Goal: Task Accomplishment & Management: Manage account settings

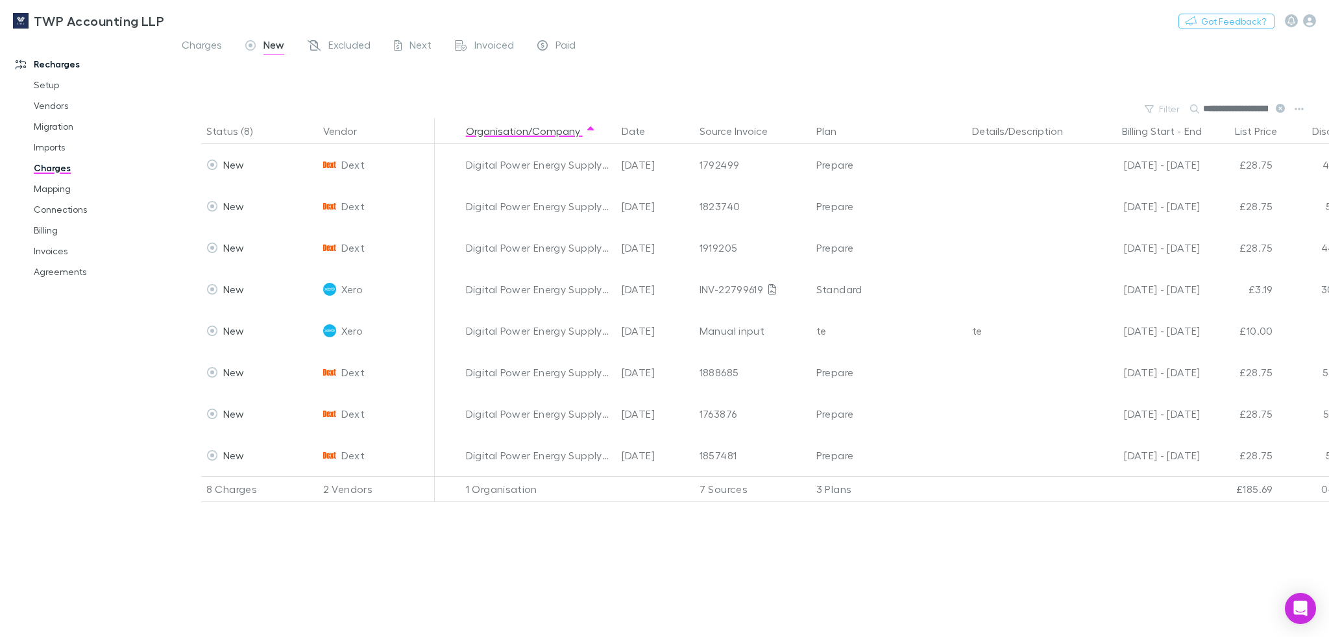
click at [820, 65] on div at bounding box center [761, 80] width 1136 height 39
click at [947, 85] on div at bounding box center [761, 80] width 1136 height 39
click at [197, 23] on button "Switch company" at bounding box center [220, 21] width 86 height 16
type input "***"
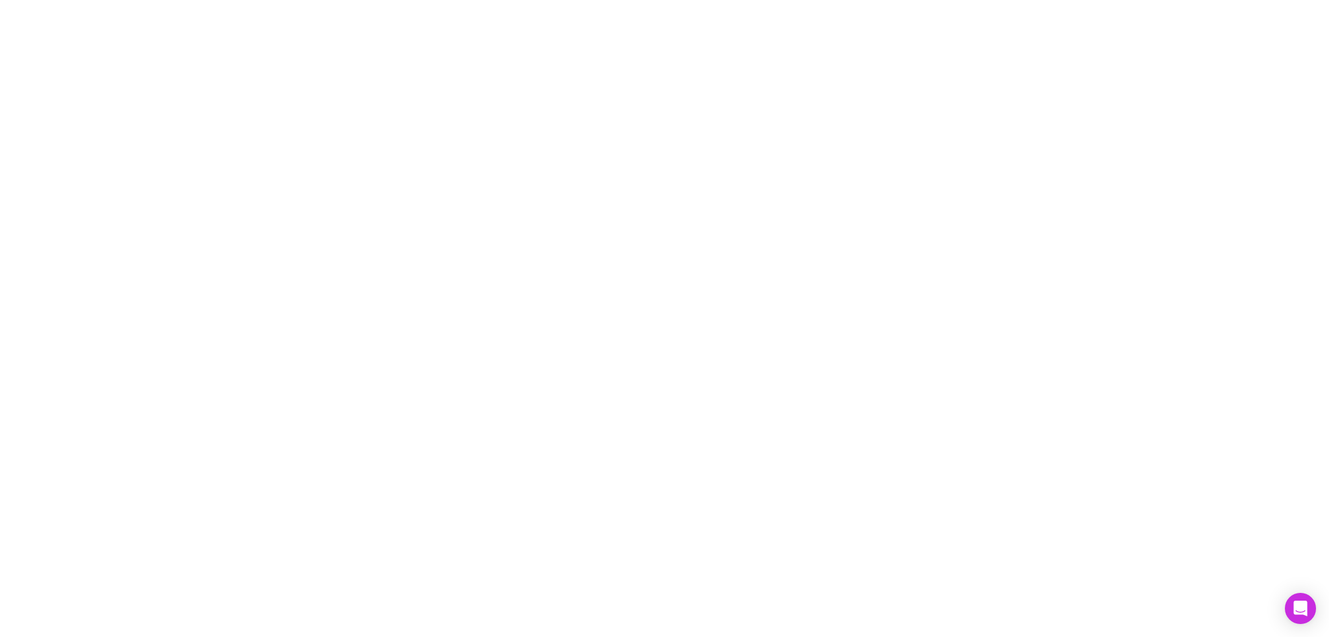
drag, startPoint x: 703, startPoint y: 77, endPoint x: 689, endPoint y: 65, distance: 18.4
click at [703, 77] on div at bounding box center [664, 318] width 1329 height 637
drag, startPoint x: 576, startPoint y: 89, endPoint x: 485, endPoint y: 69, distance: 93.1
click at [576, 89] on div at bounding box center [664, 318] width 1329 height 637
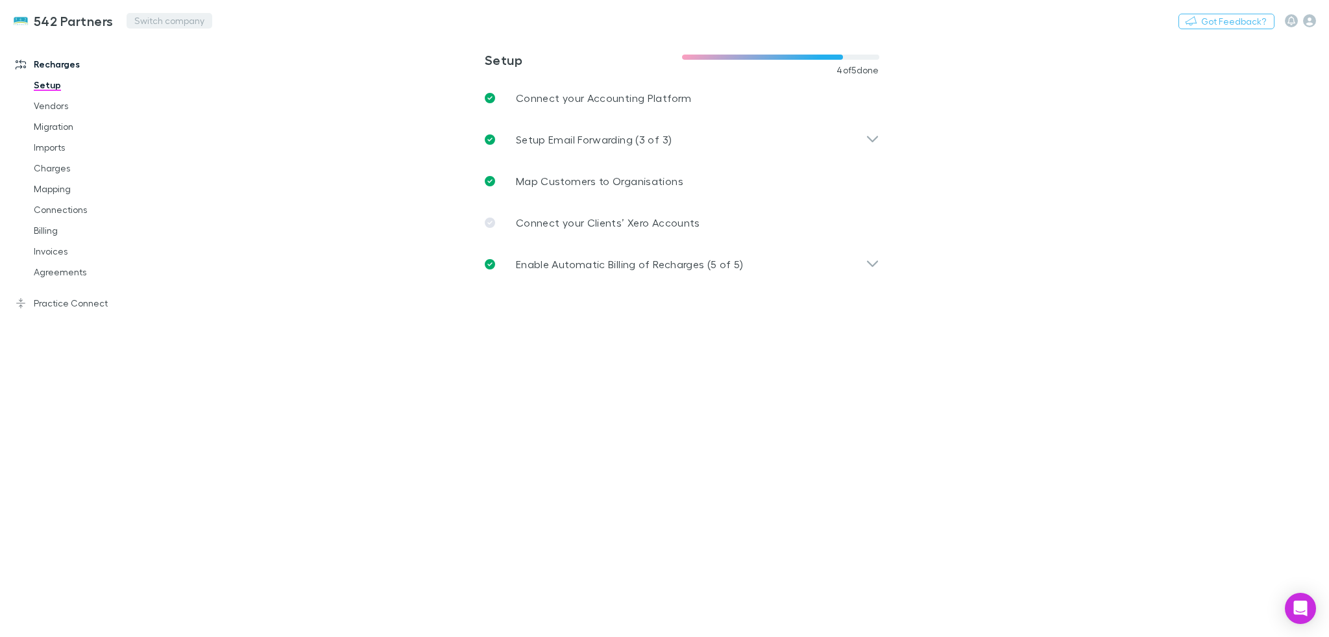
click at [149, 22] on button "Switch company" at bounding box center [170, 21] width 86 height 16
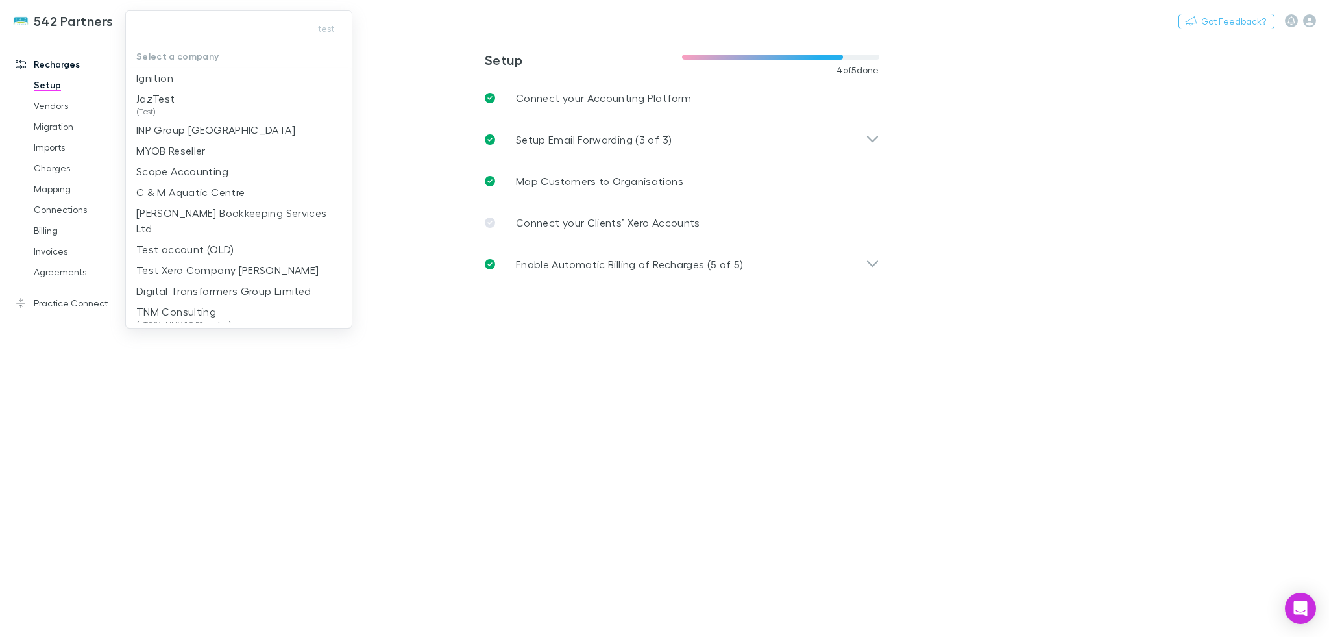
click at [104, 78] on div at bounding box center [664, 318] width 1329 height 637
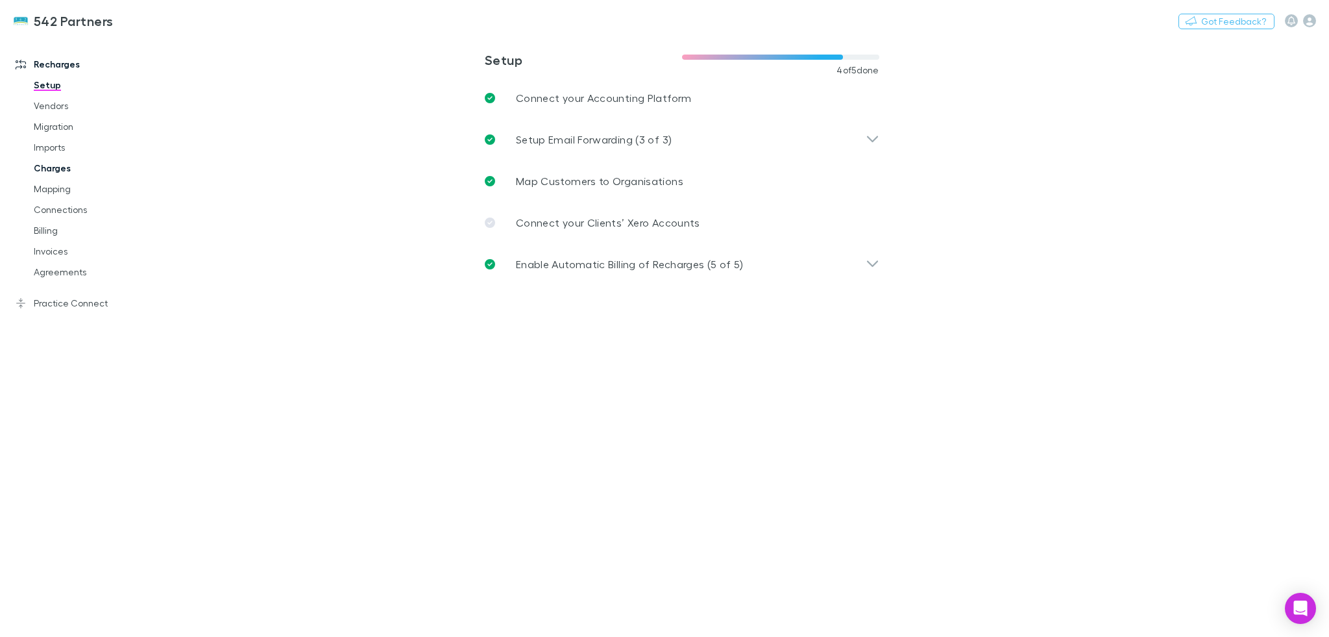
click at [55, 171] on link "Charges" at bounding box center [99, 168] width 156 height 21
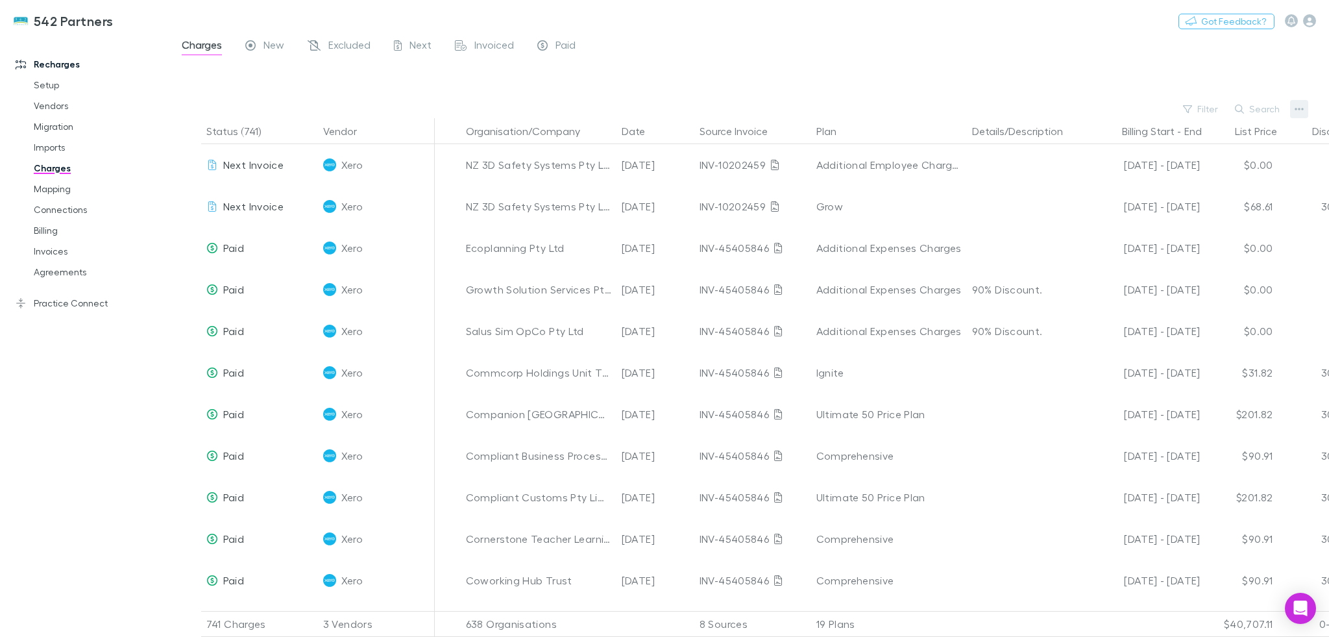
click at [1295, 105] on icon "button" at bounding box center [1299, 109] width 9 height 10
click at [1222, 154] on p "Plan exclusions" at bounding box center [1219, 159] width 158 height 16
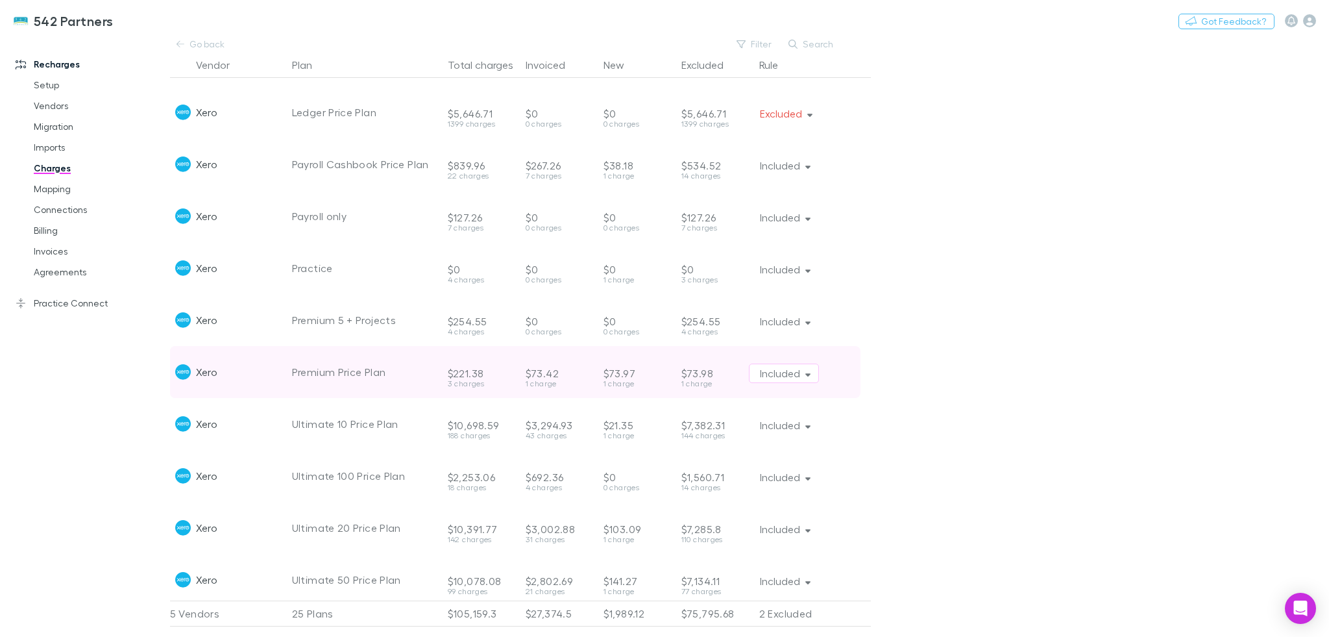
scroll to position [785, 0]
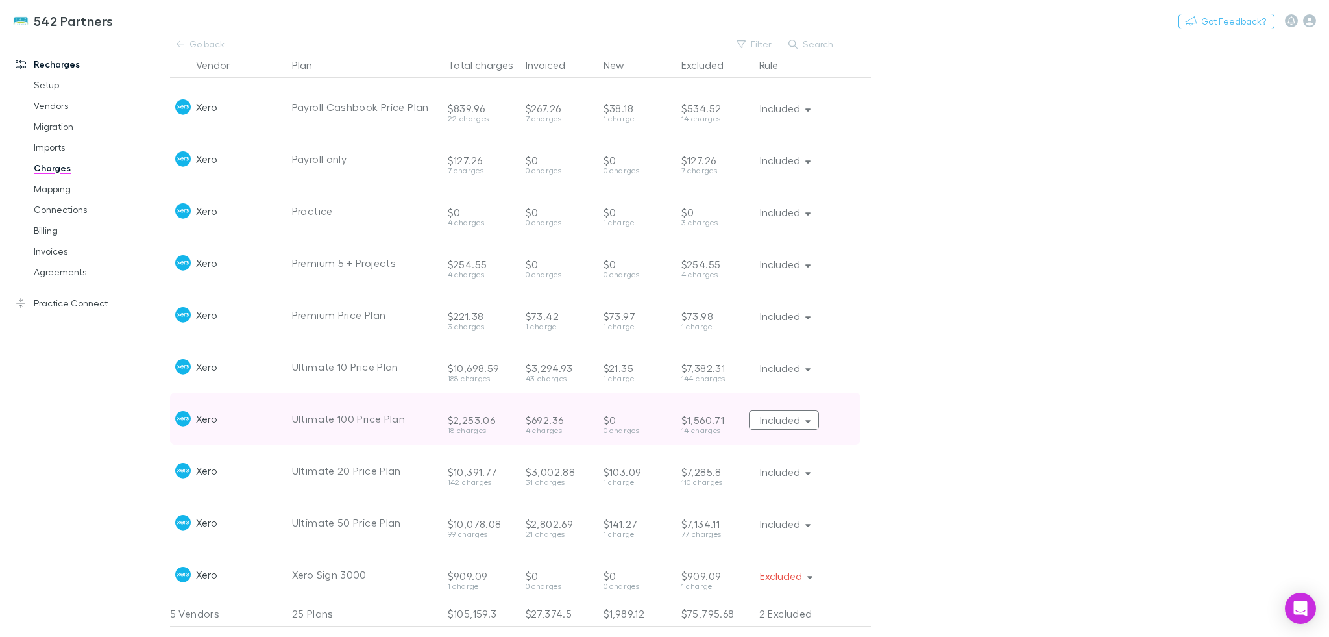
click at [781, 413] on button "Included" at bounding box center [784, 419] width 71 height 19
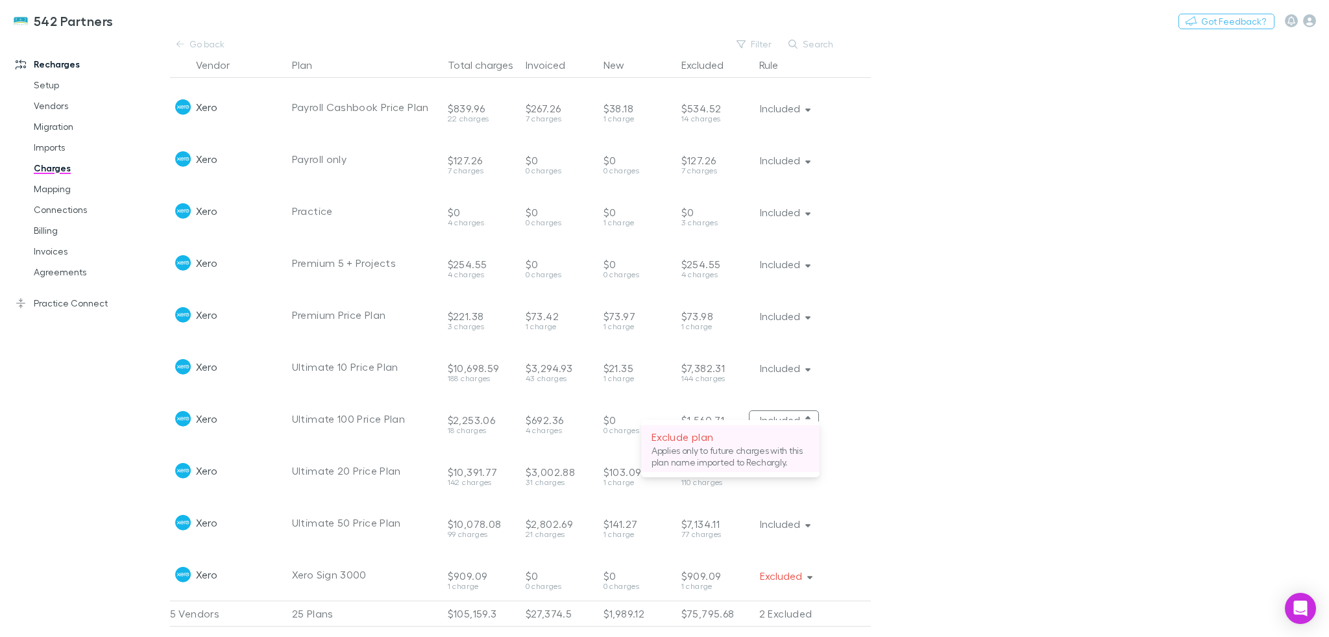
click at [679, 450] on p "Applies only to future charges with this plan name imported to Rechargly." at bounding box center [731, 456] width 158 height 23
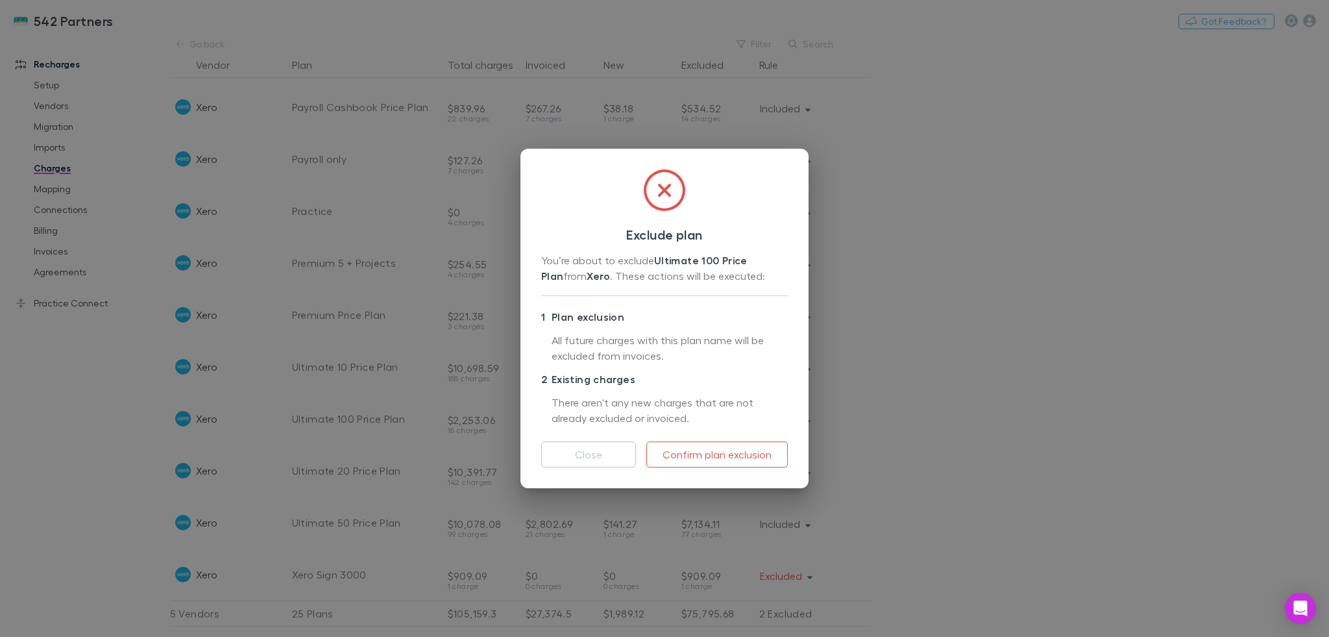
click at [903, 337] on div "Exclude plan You’re about to exclude Ultimate 100 Price Plan from Xero . These …" at bounding box center [664, 318] width 1329 height 637
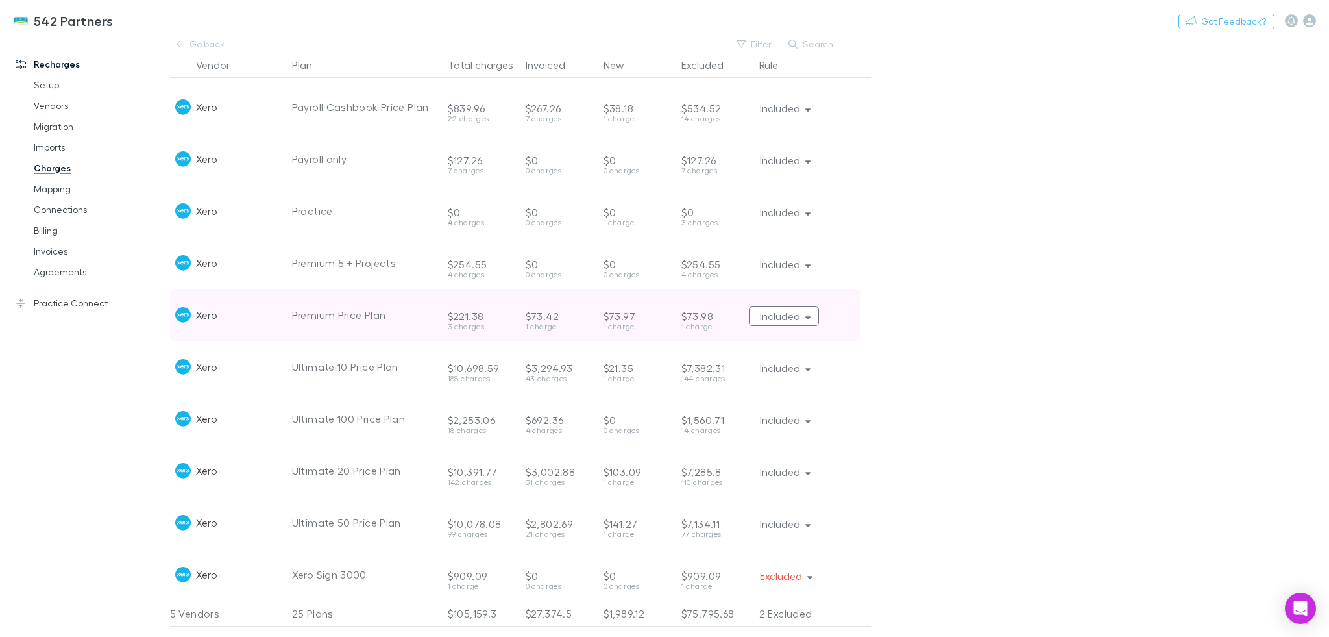
click at [794, 306] on button "Included" at bounding box center [784, 315] width 71 height 19
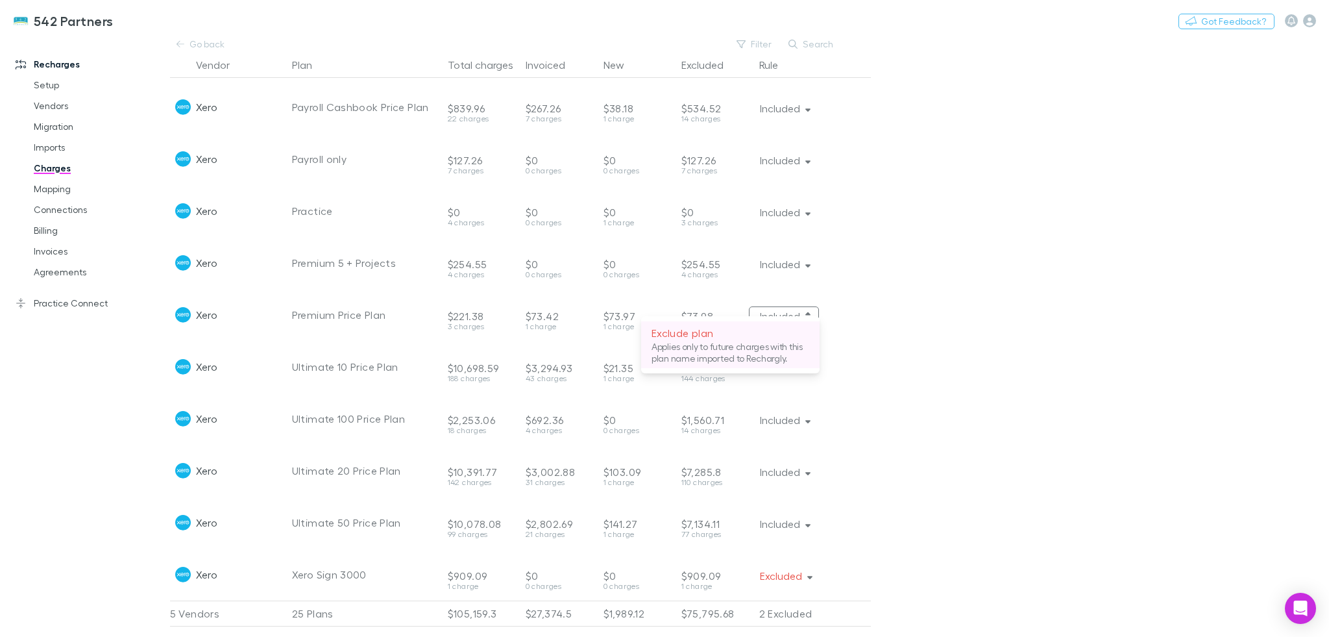
click at [770, 337] on p "Exclude plan" at bounding box center [731, 333] width 158 height 16
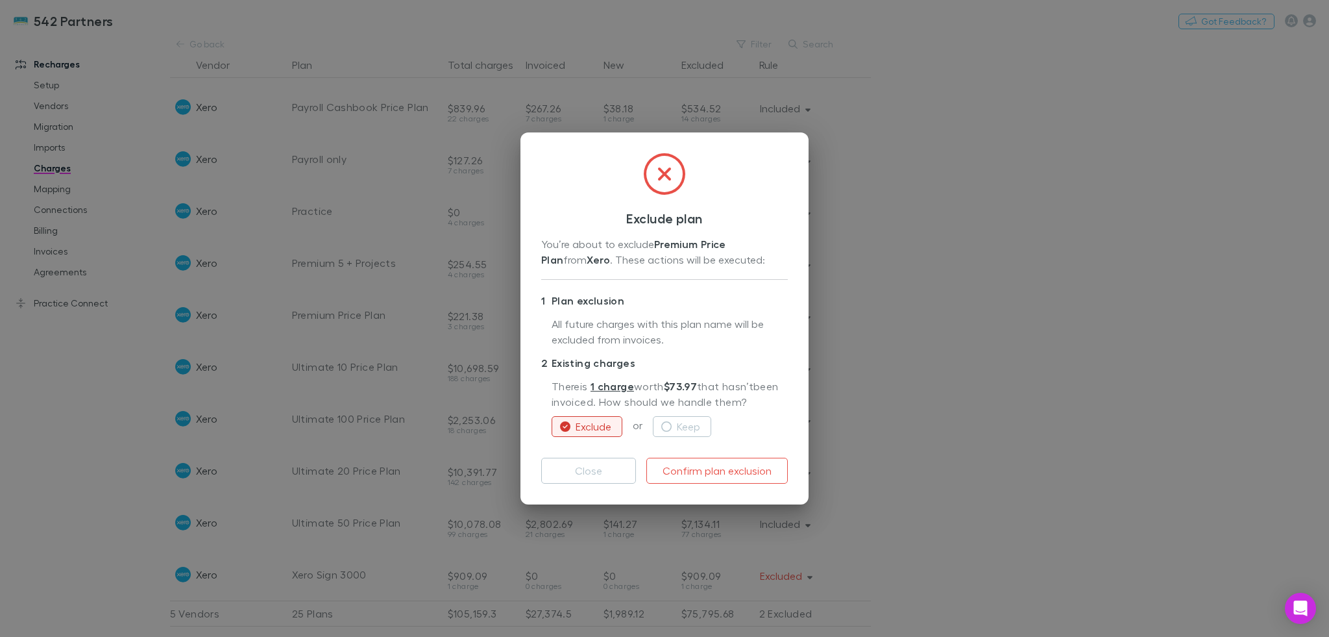
click at [863, 343] on div "Exclude plan You’re about to exclude Premium Price Plan from Xero . These actio…" at bounding box center [664, 318] width 1329 height 637
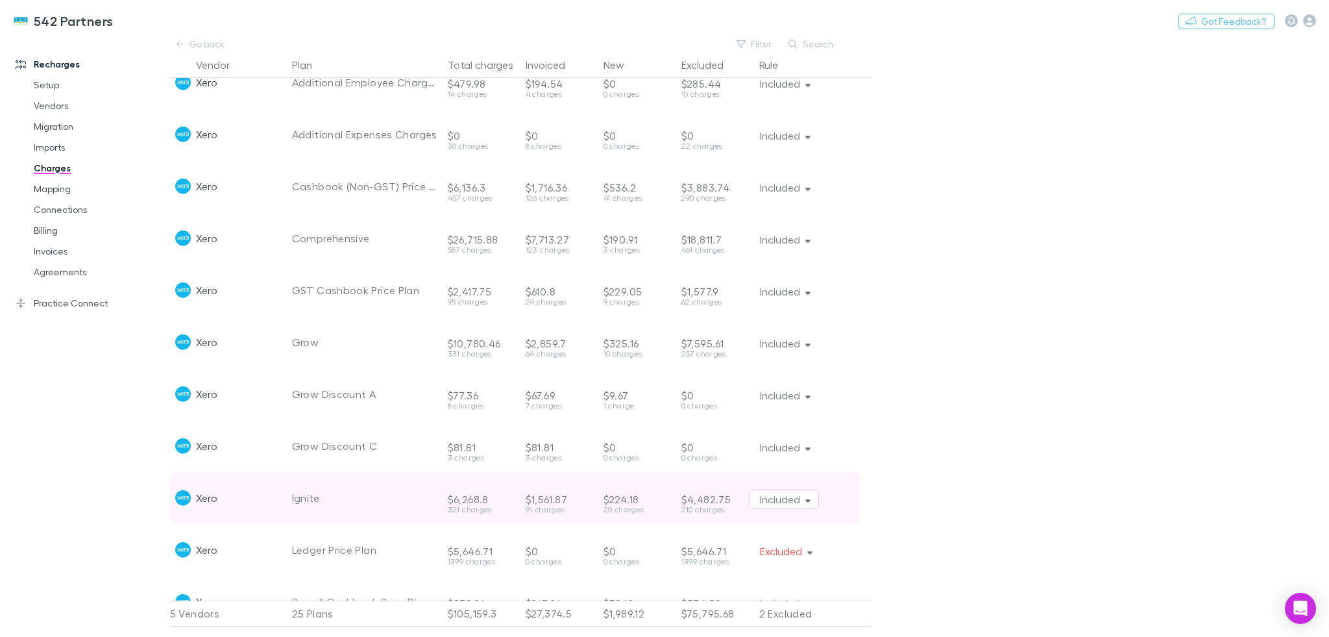
scroll to position [232, 0]
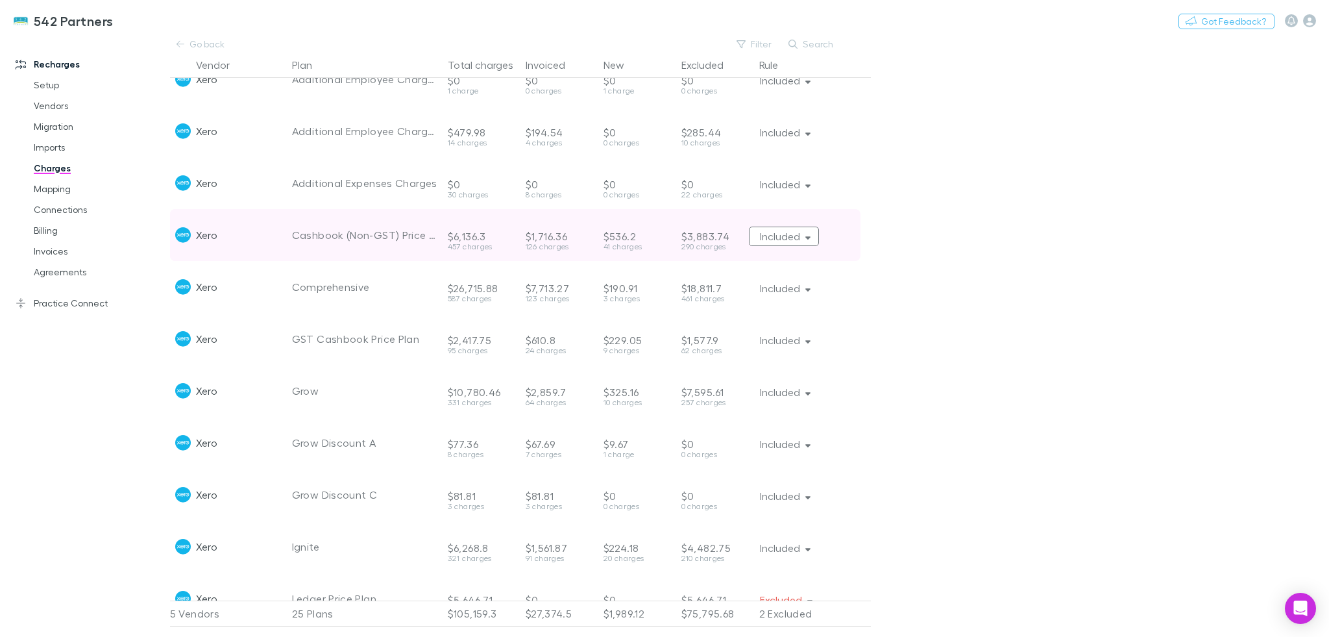
click at [804, 237] on button "Included" at bounding box center [784, 236] width 71 height 19
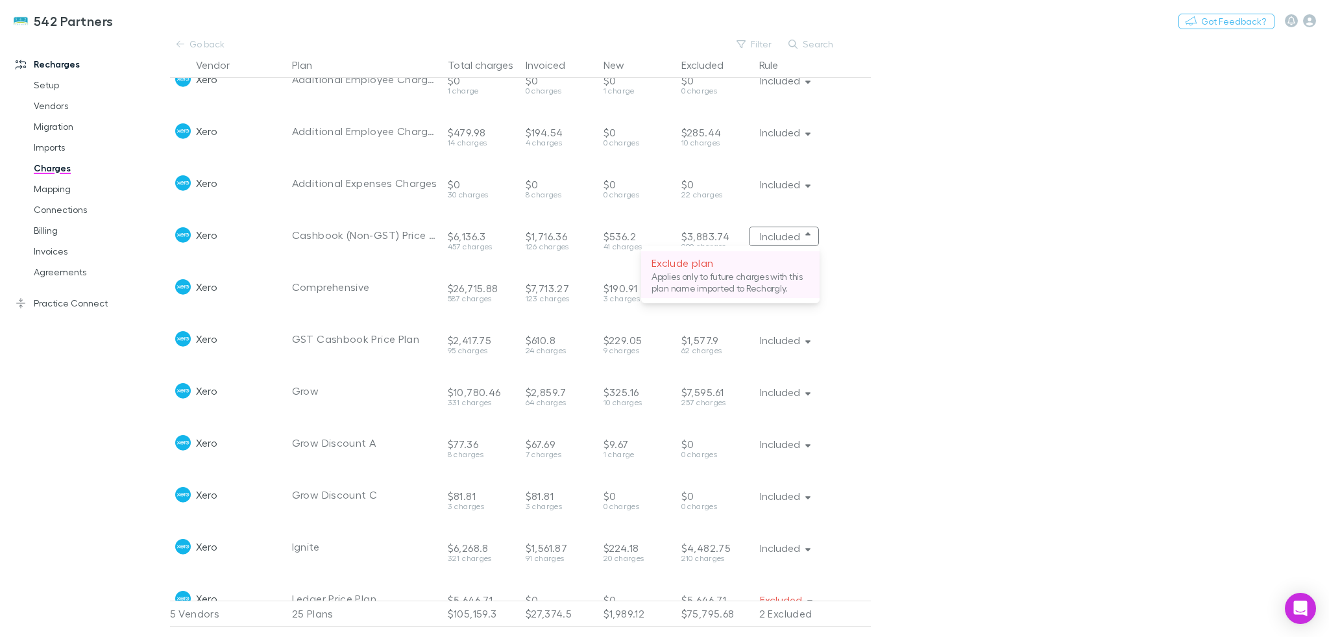
click at [747, 266] on p "Exclude plan" at bounding box center [731, 263] width 158 height 16
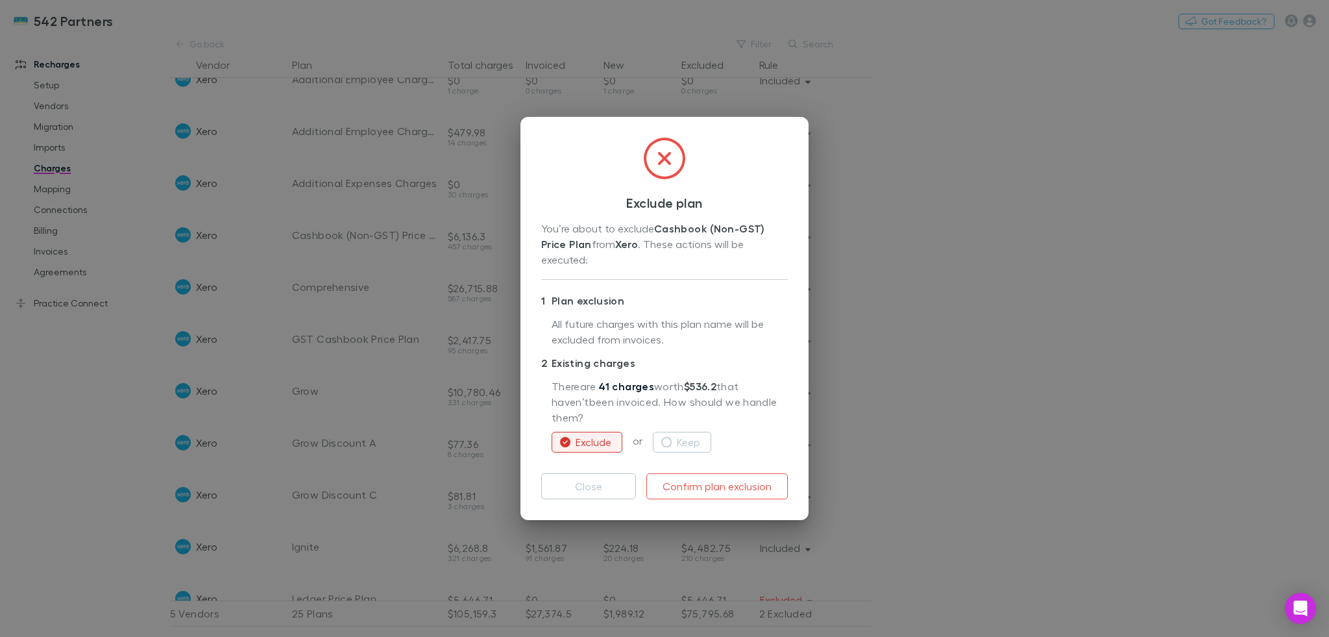
click at [640, 393] on link "41 charges" at bounding box center [626, 386] width 56 height 13
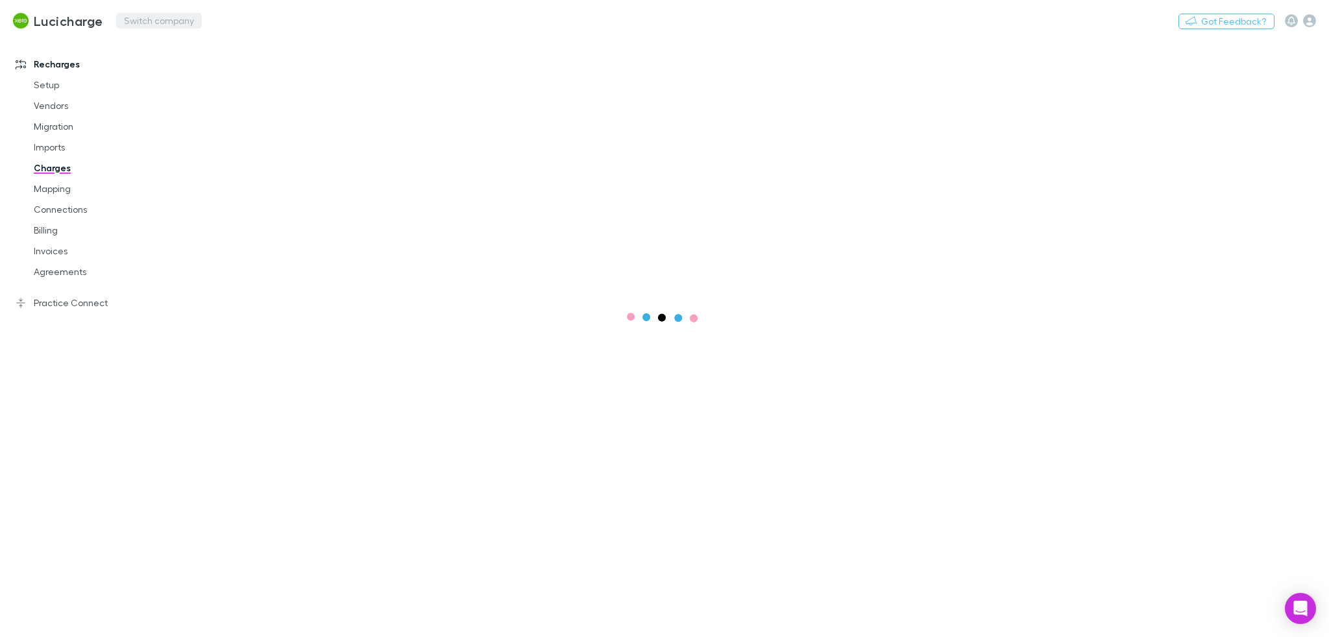
click at [162, 21] on button "Switch company" at bounding box center [159, 21] width 86 height 16
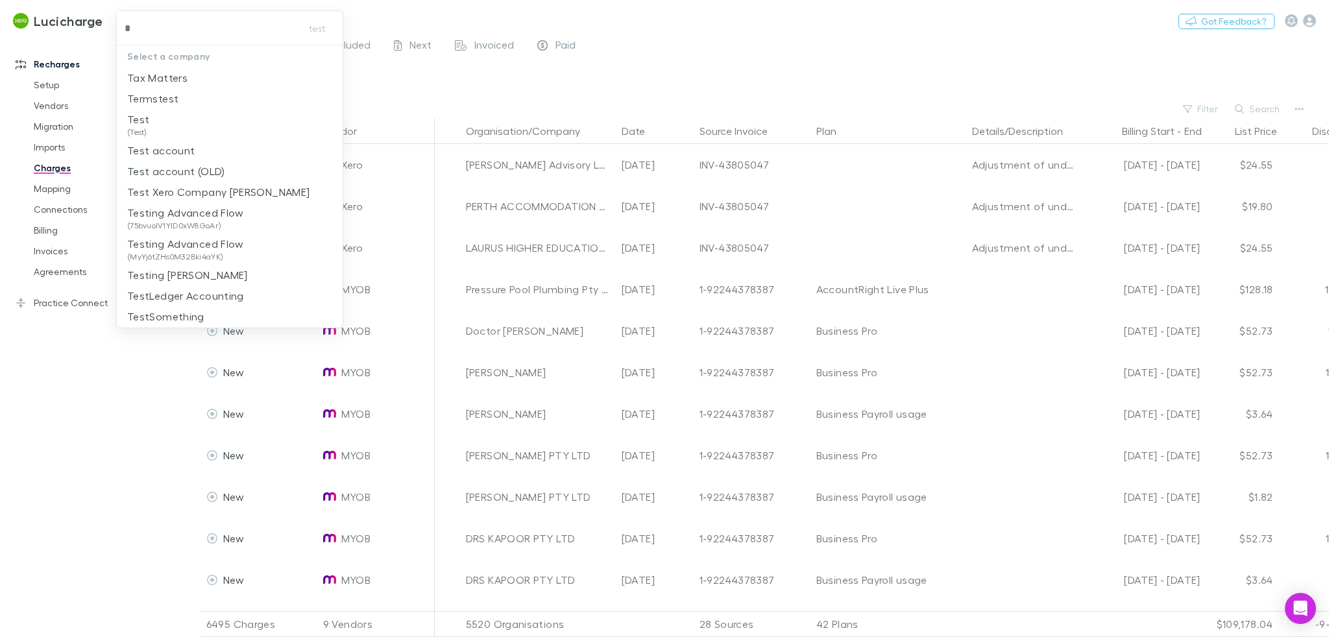
type input "**"
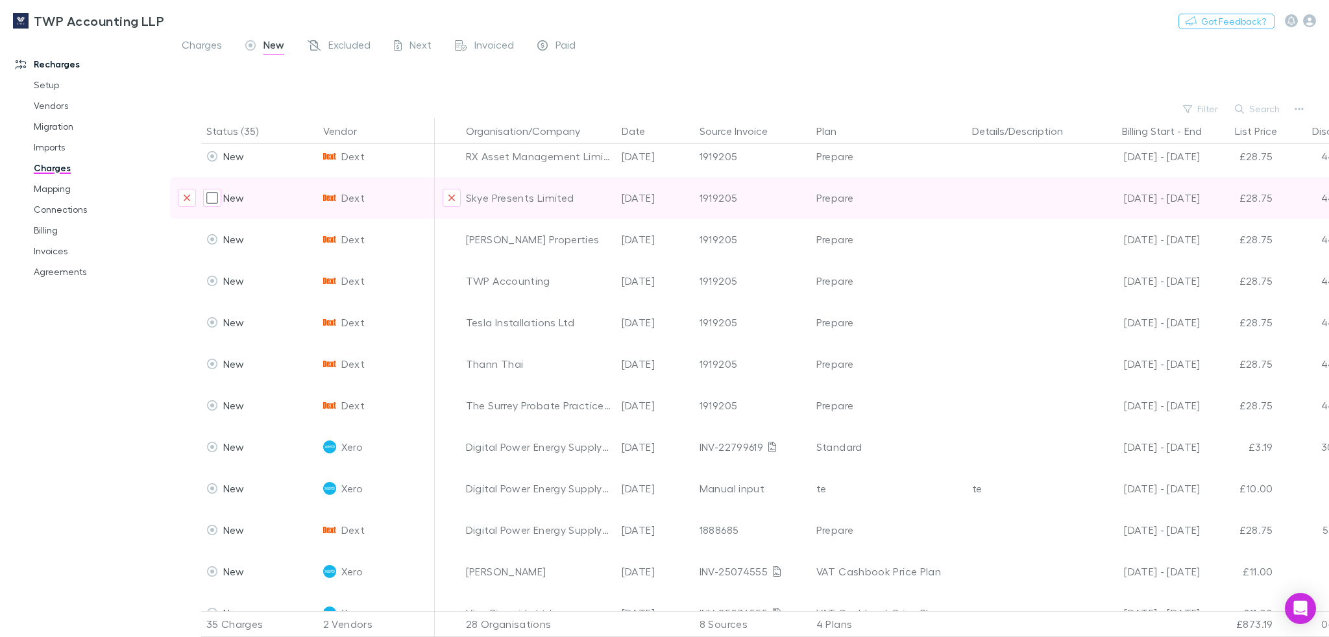
scroll to position [794, 0]
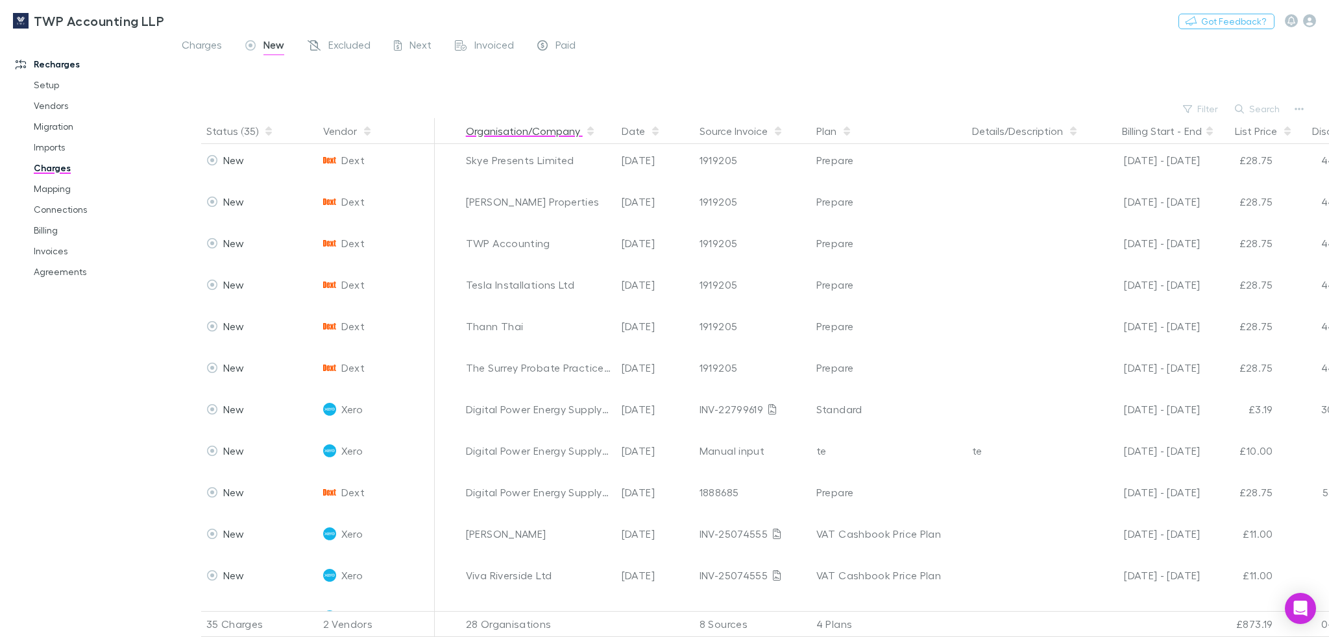
click at [534, 129] on button "Organisation/Company" at bounding box center [531, 131] width 130 height 26
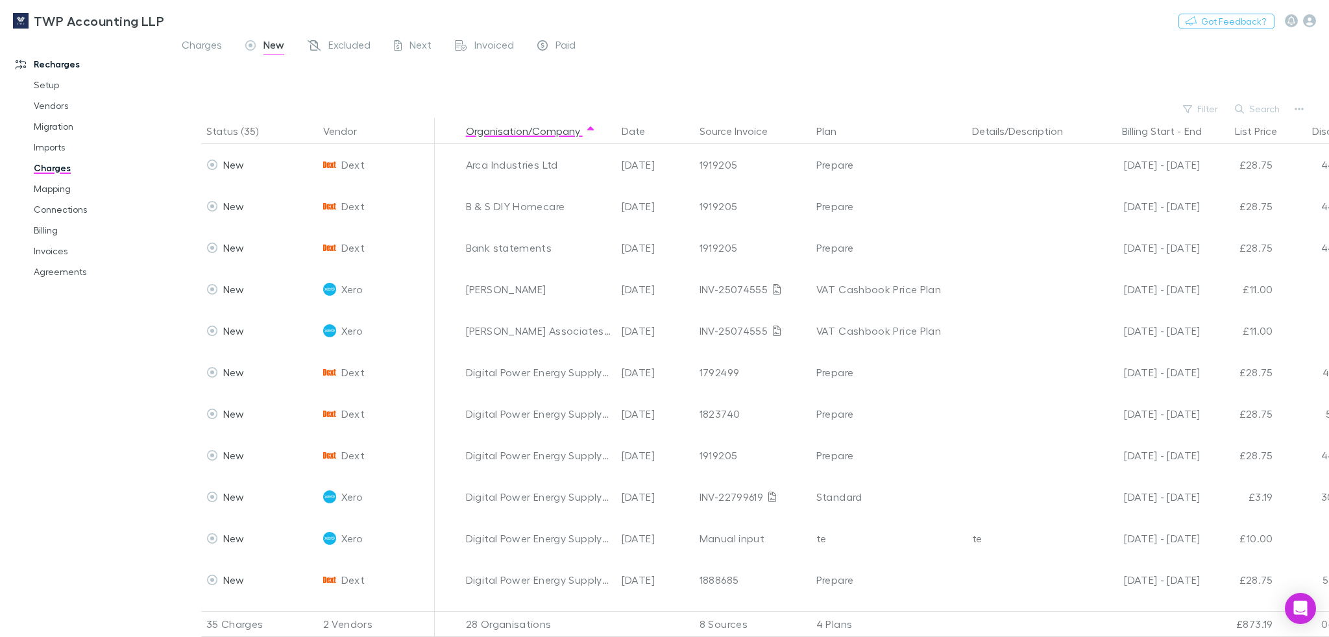
scroll to position [228, 0]
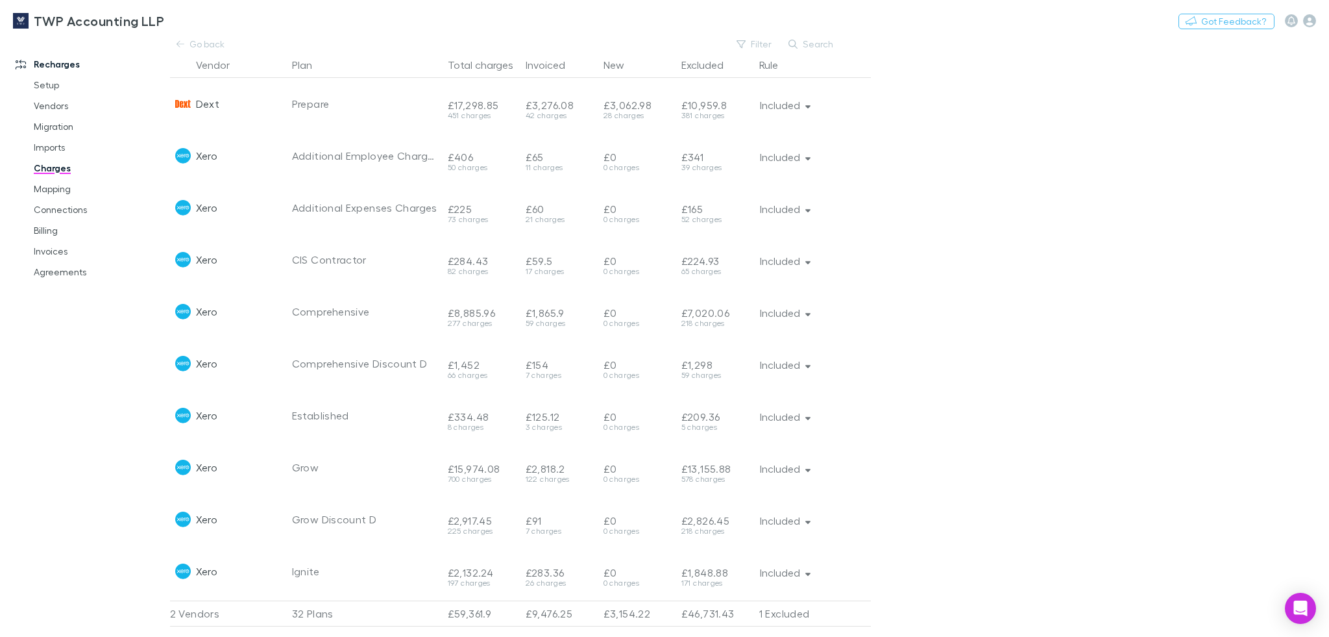
click at [51, 164] on link "Charges" at bounding box center [99, 168] width 156 height 21
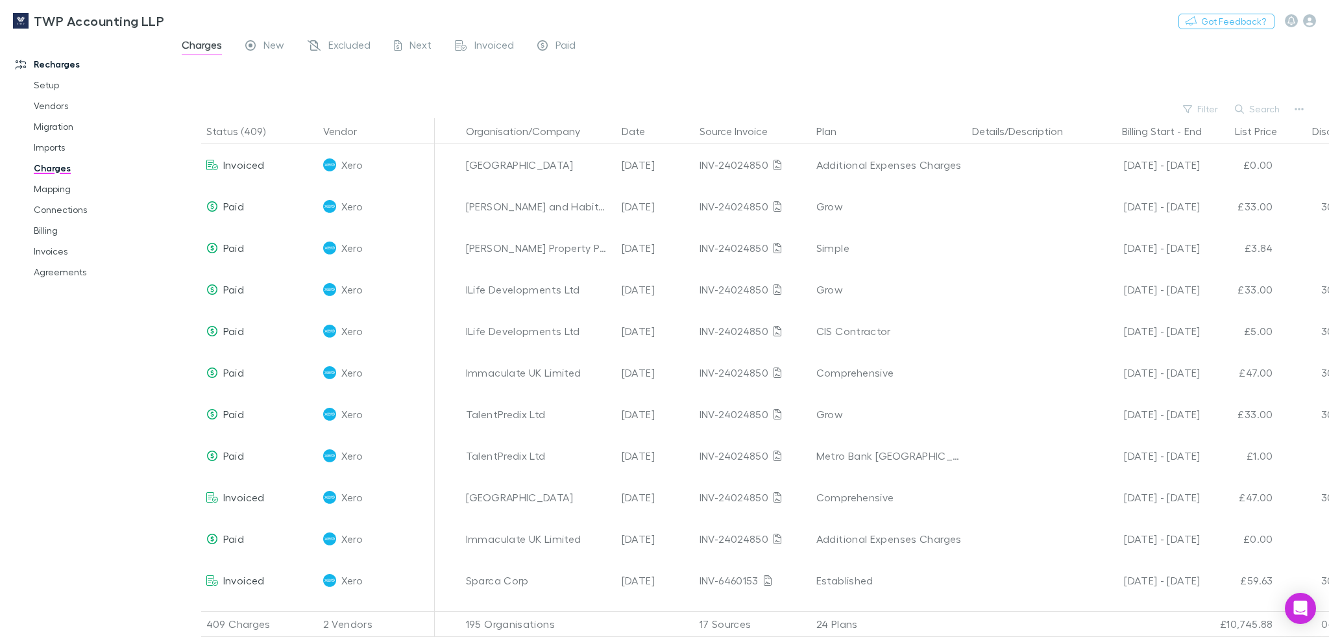
click at [1256, 117] on div "Search" at bounding box center [1258, 109] width 59 height 18
click at [1257, 109] on button "Search" at bounding box center [1258, 109] width 59 height 16
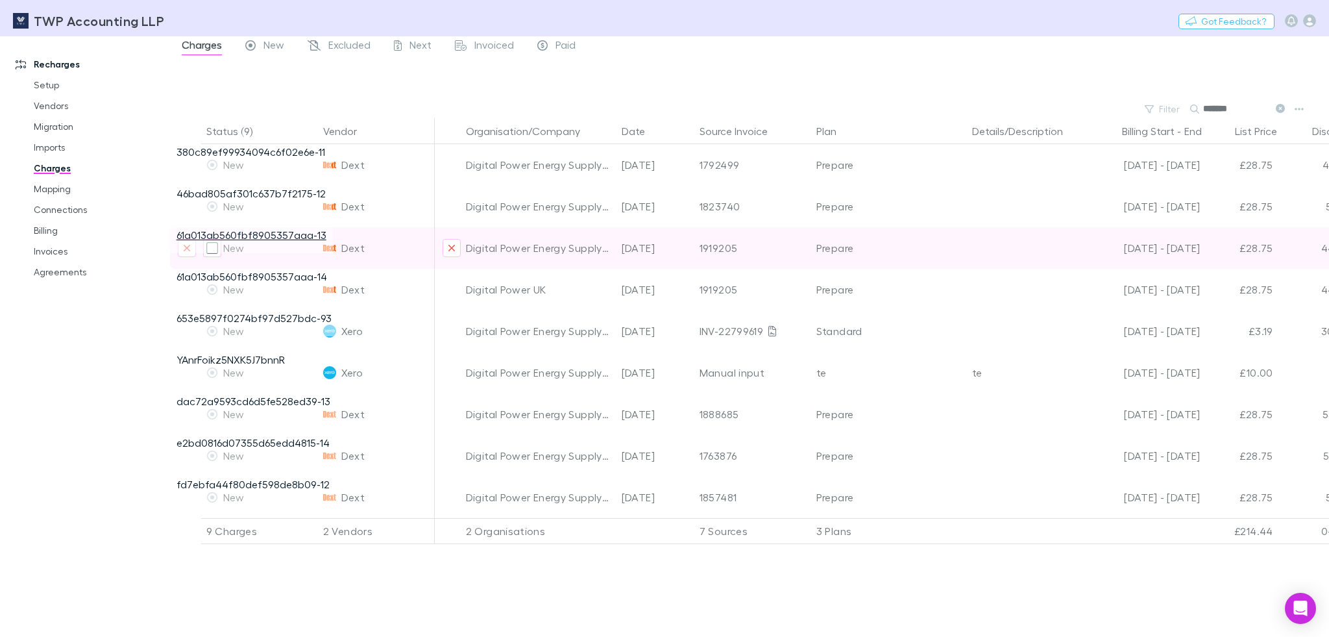
type input "*******"
click at [256, 232] on link "61a013ab560fbf8905357aaa-13" at bounding box center [252, 234] width 150 height 12
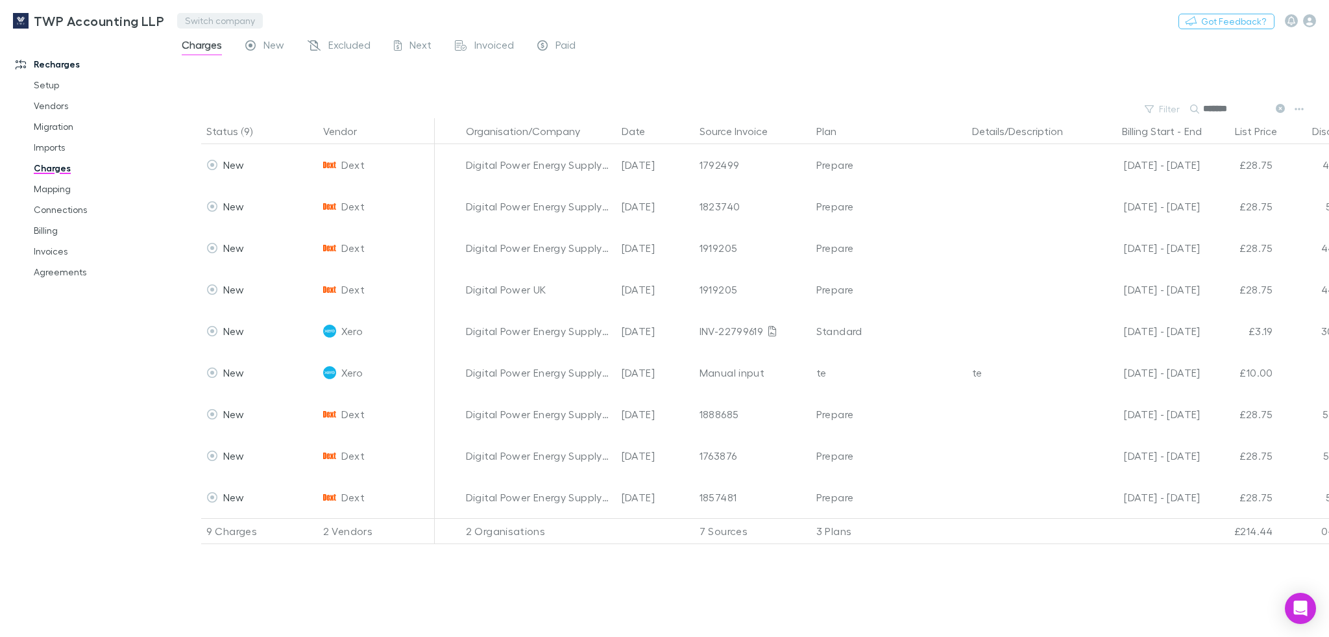
click at [228, 23] on button "Switch company" at bounding box center [220, 21] width 86 height 16
type input "****"
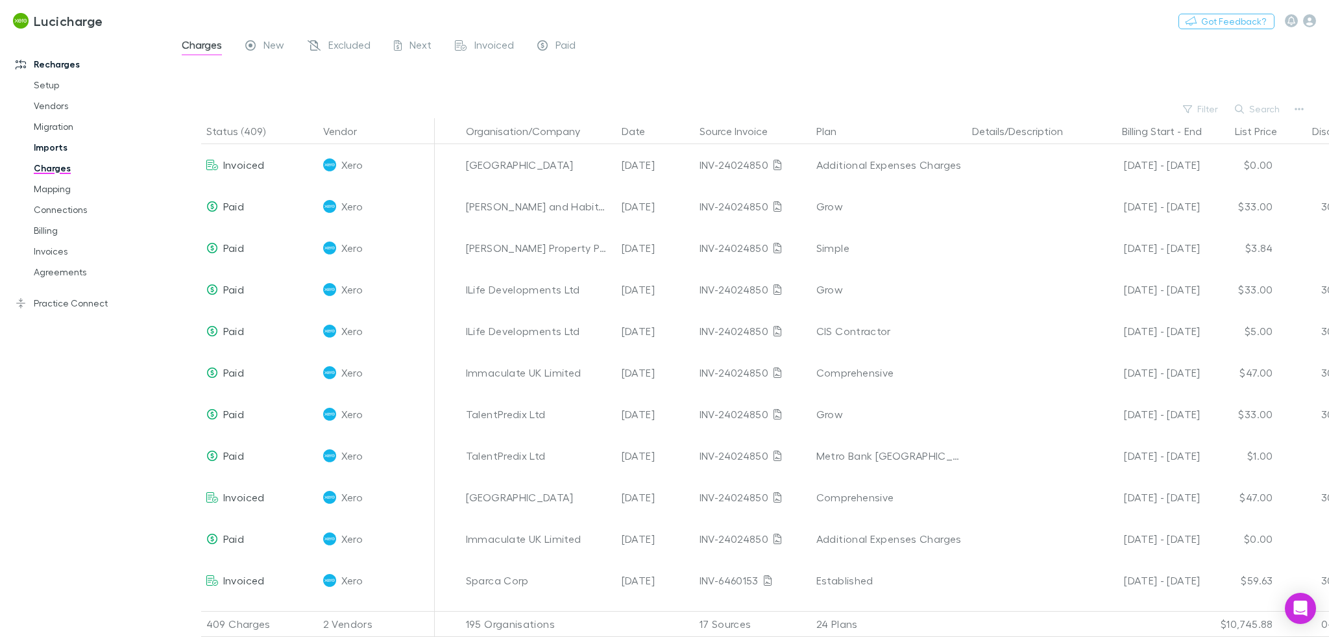
click at [767, 41] on div "Lucicharge Switch company Nothing Got Feedback?" at bounding box center [664, 21] width 1329 height 42
click at [657, 53] on div "Lucicharge Switch company Nothing Got Feedback? Recharges Setup Vendors Migrati…" at bounding box center [664, 318] width 1329 height 637
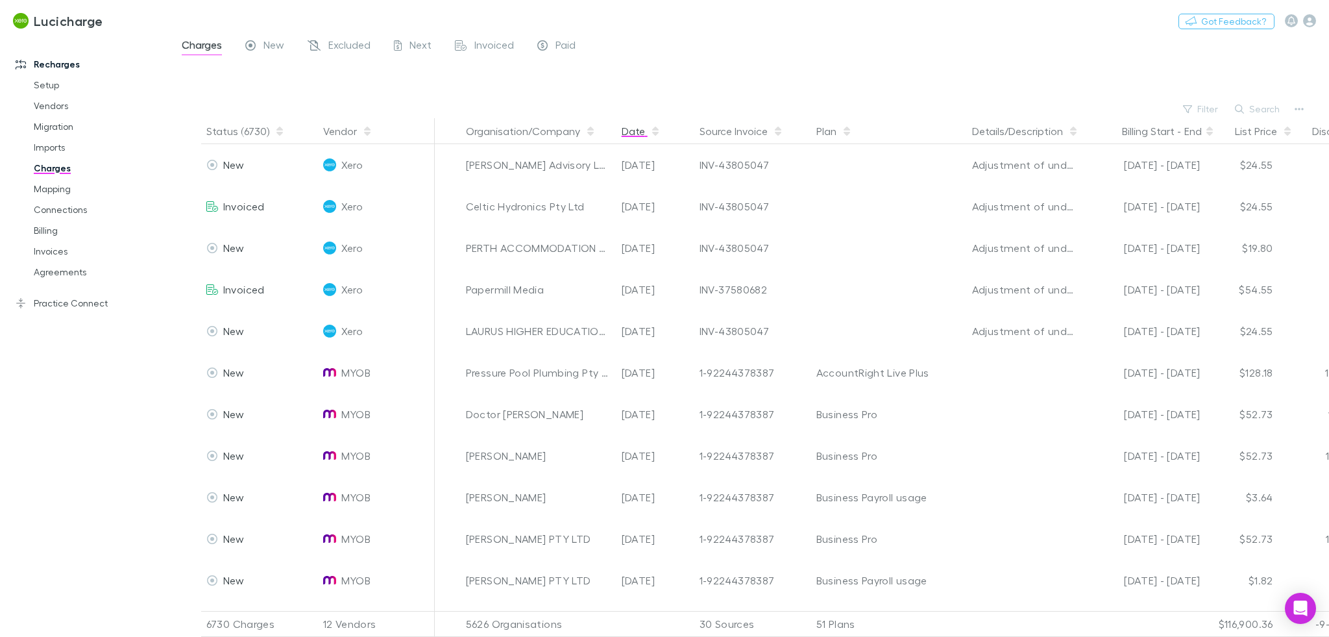
drag, startPoint x: 256, startPoint y: 37, endPoint x: 652, endPoint y: 133, distance: 406.8
click at [257, 37] on link "New" at bounding box center [265, 46] width 42 height 21
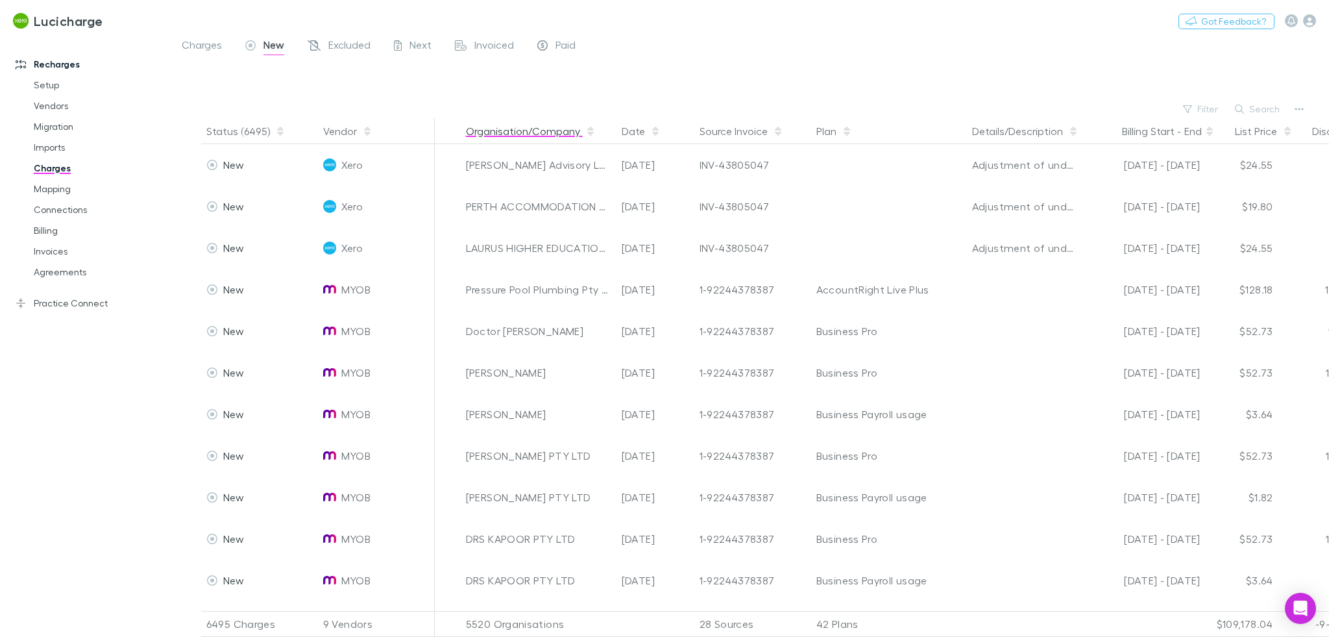
click at [496, 125] on button "Organisation/Company" at bounding box center [531, 131] width 130 height 26
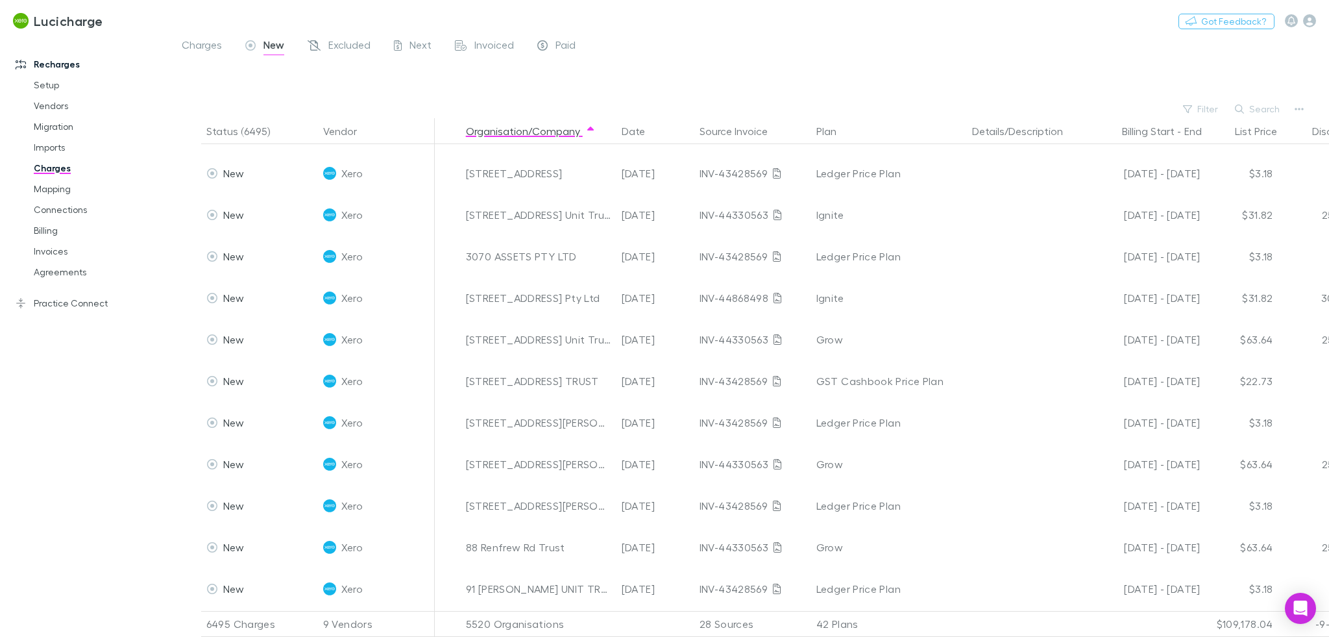
scroll to position [1624, 0]
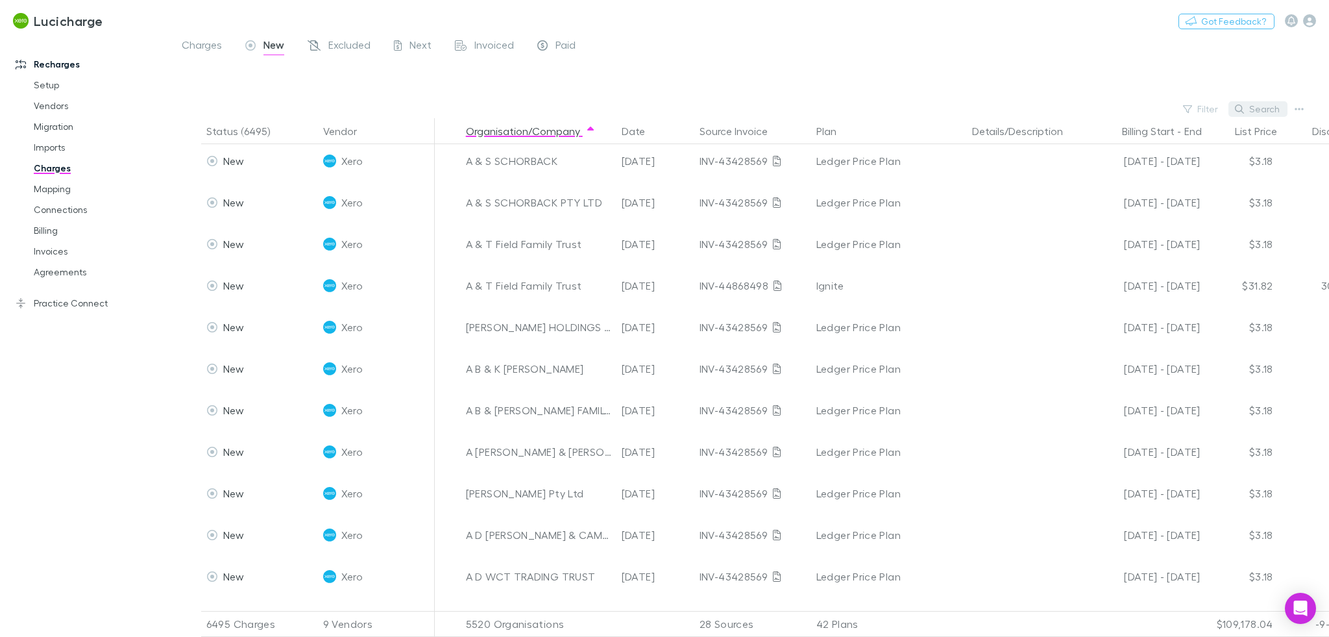
click at [1258, 101] on button "Search" at bounding box center [1258, 109] width 59 height 16
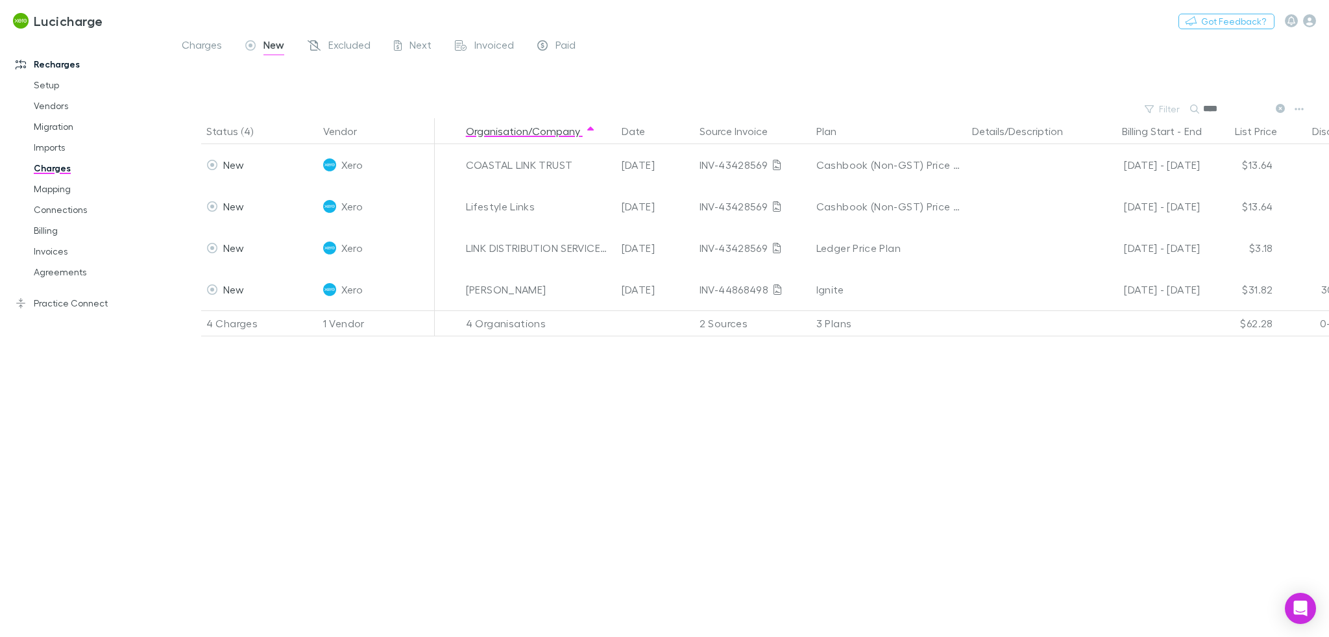
scroll to position [0, 0]
type input "****"
click at [136, 16] on button "Switch company" at bounding box center [159, 21] width 86 height 16
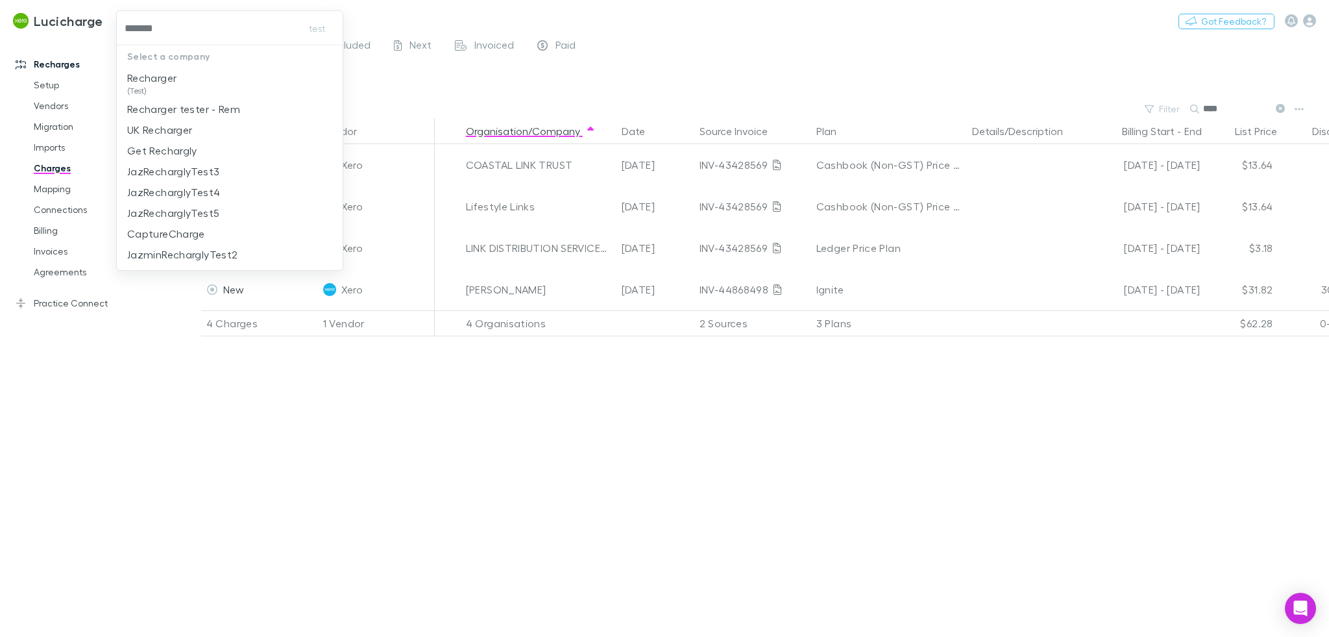
type input "********"
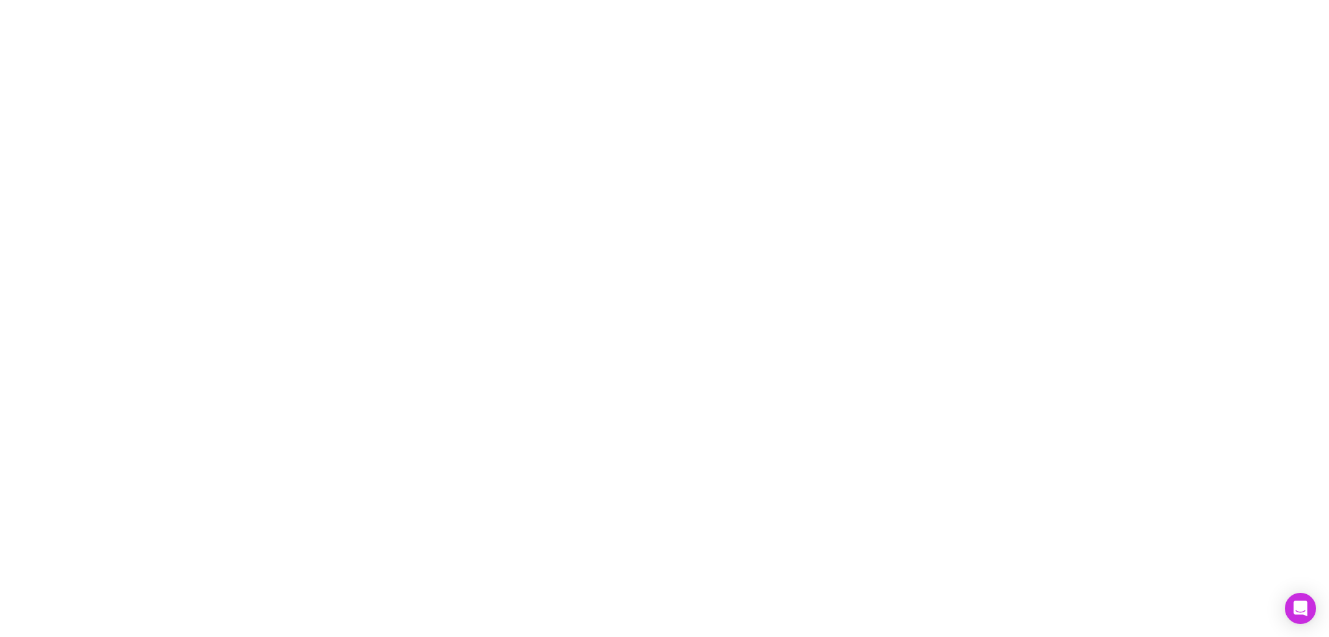
click at [1252, 110] on div at bounding box center [664, 318] width 1329 height 637
click at [798, 330] on div at bounding box center [664, 318] width 1329 height 637
click at [415, 119] on div at bounding box center [664, 318] width 1329 height 637
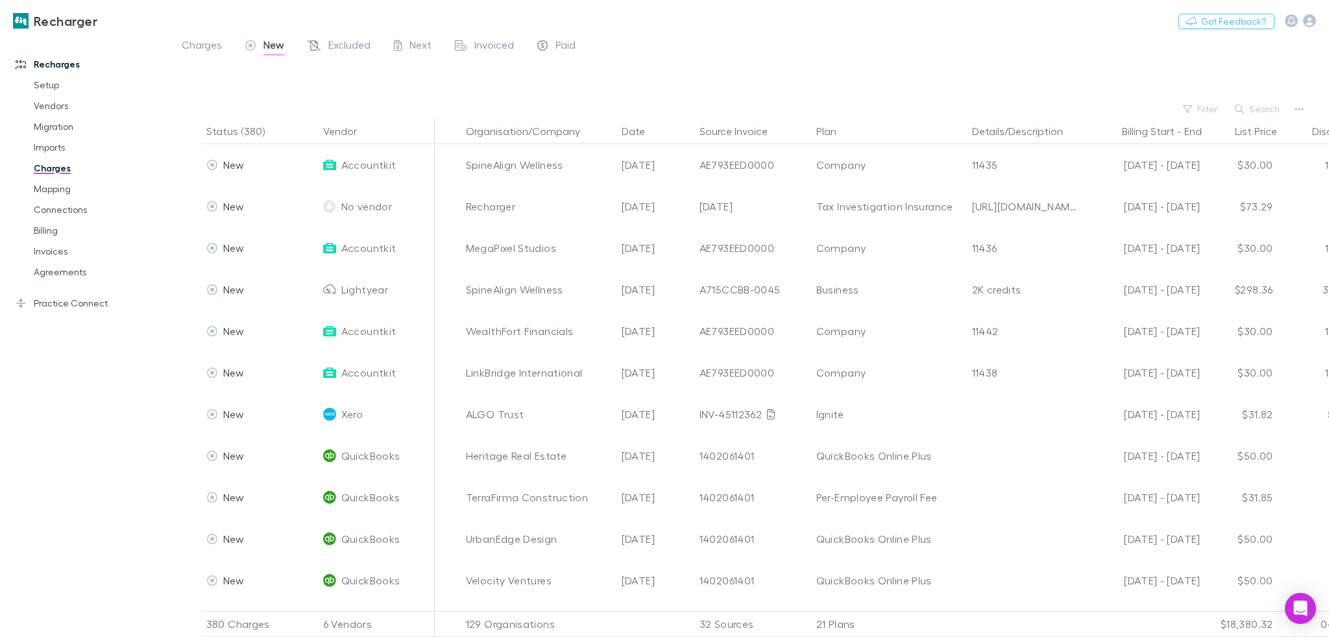
click at [821, 65] on div at bounding box center [761, 80] width 1136 height 39
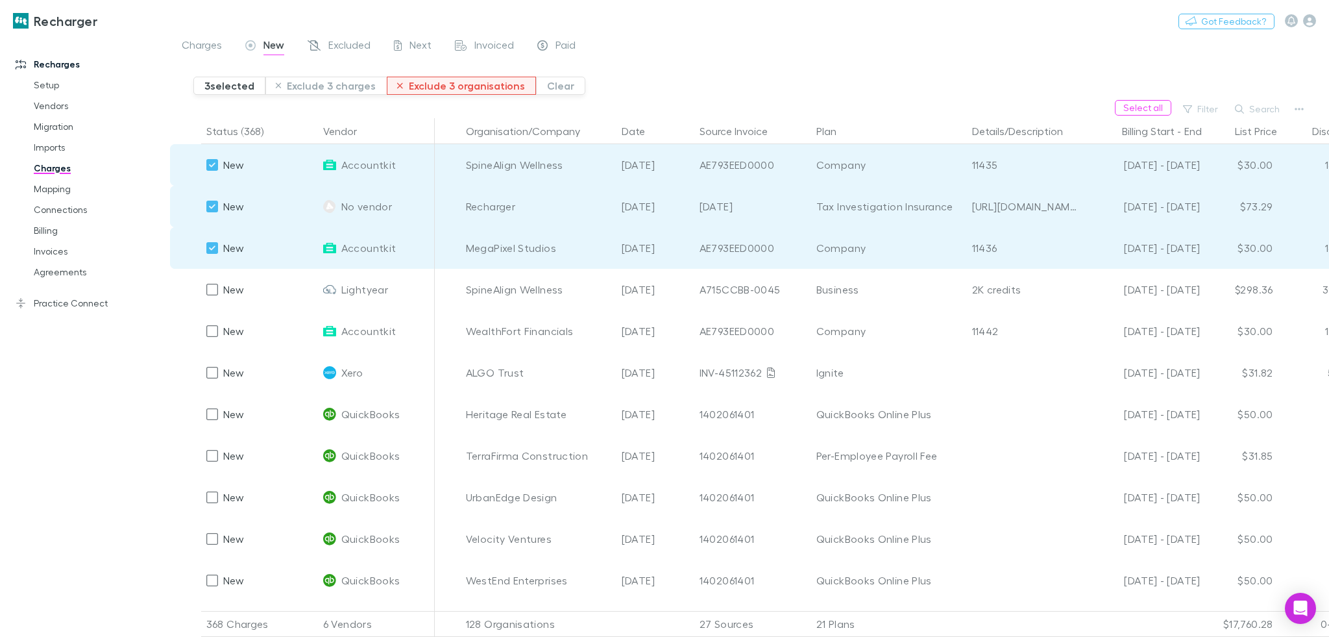
click at [438, 86] on button "Exclude 3 organisations" at bounding box center [461, 86] width 149 height 18
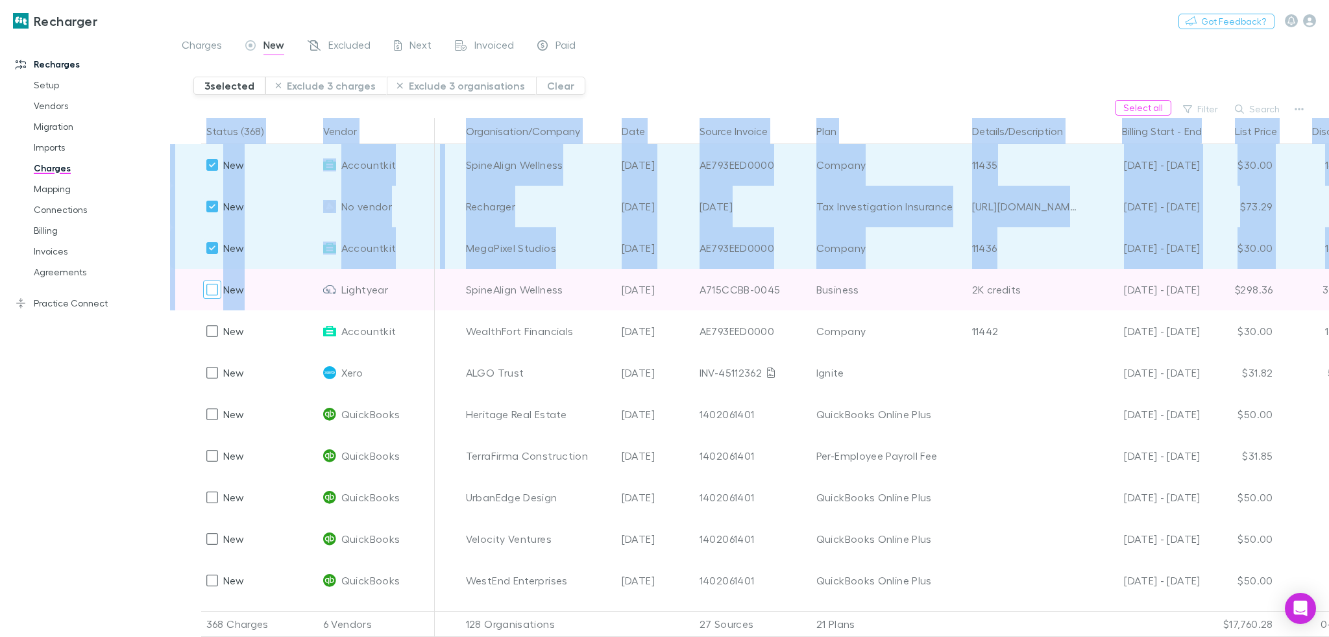
click at [219, 284] on div at bounding box center [212, 289] width 18 height 18
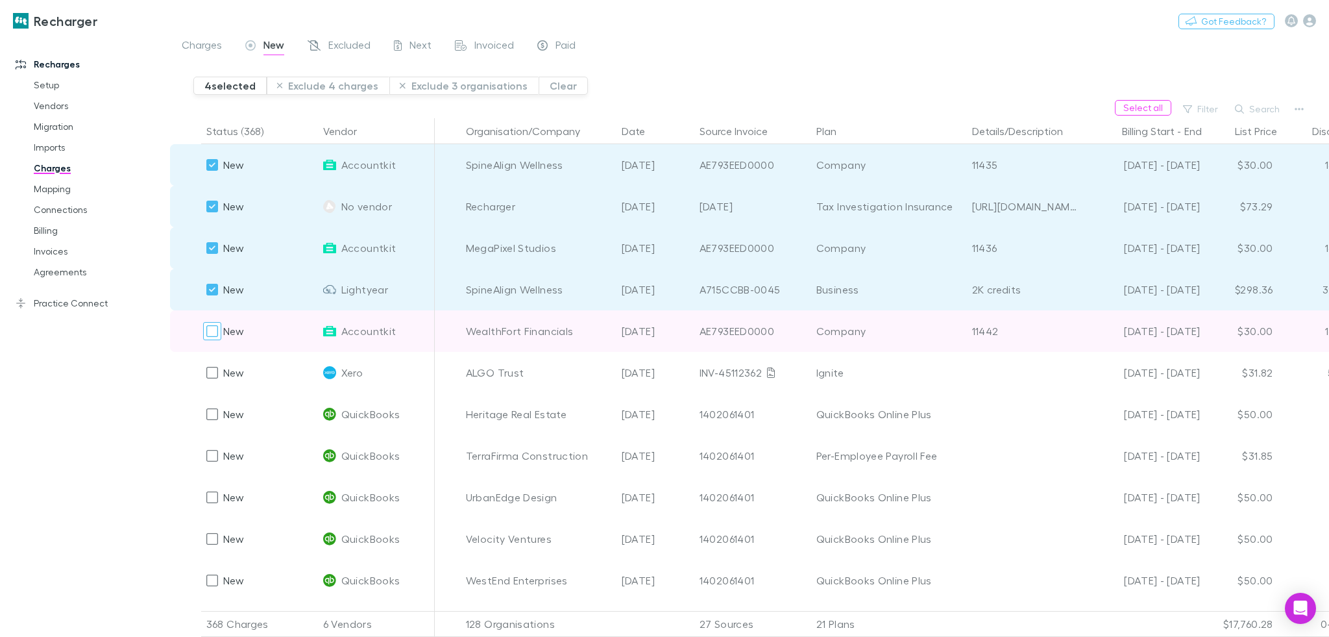
click at [218, 325] on div at bounding box center [212, 331] width 18 height 18
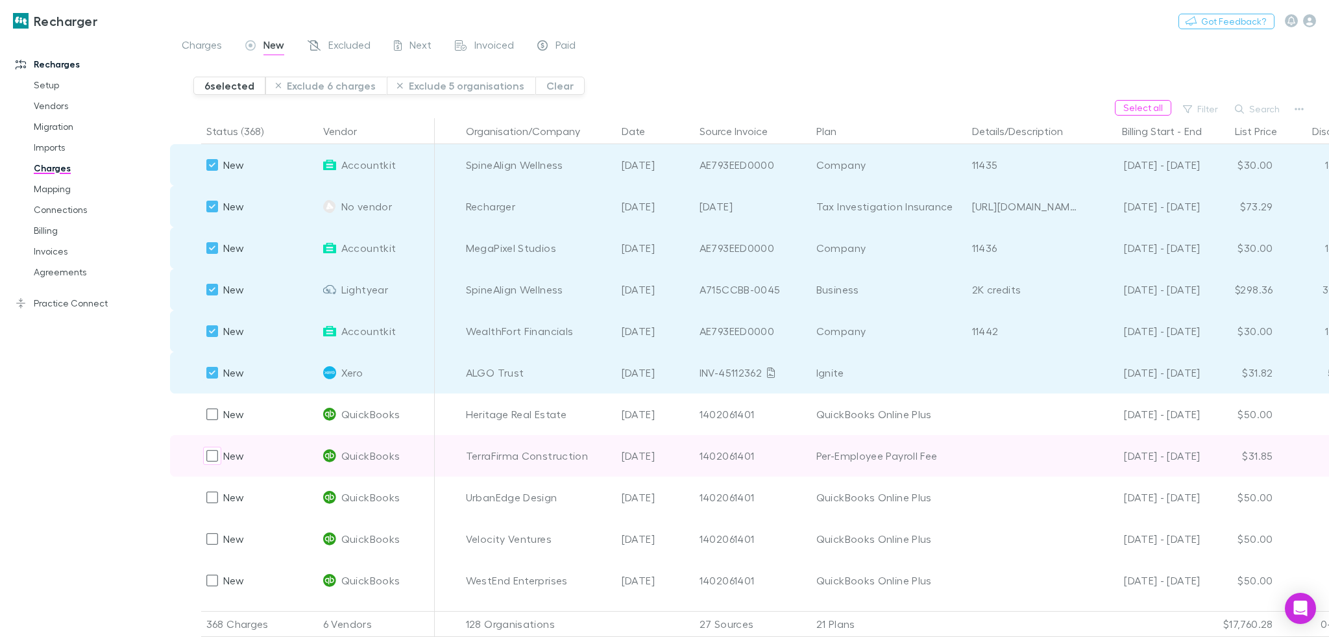
click at [204, 441] on div "New" at bounding box center [259, 456] width 117 height 42
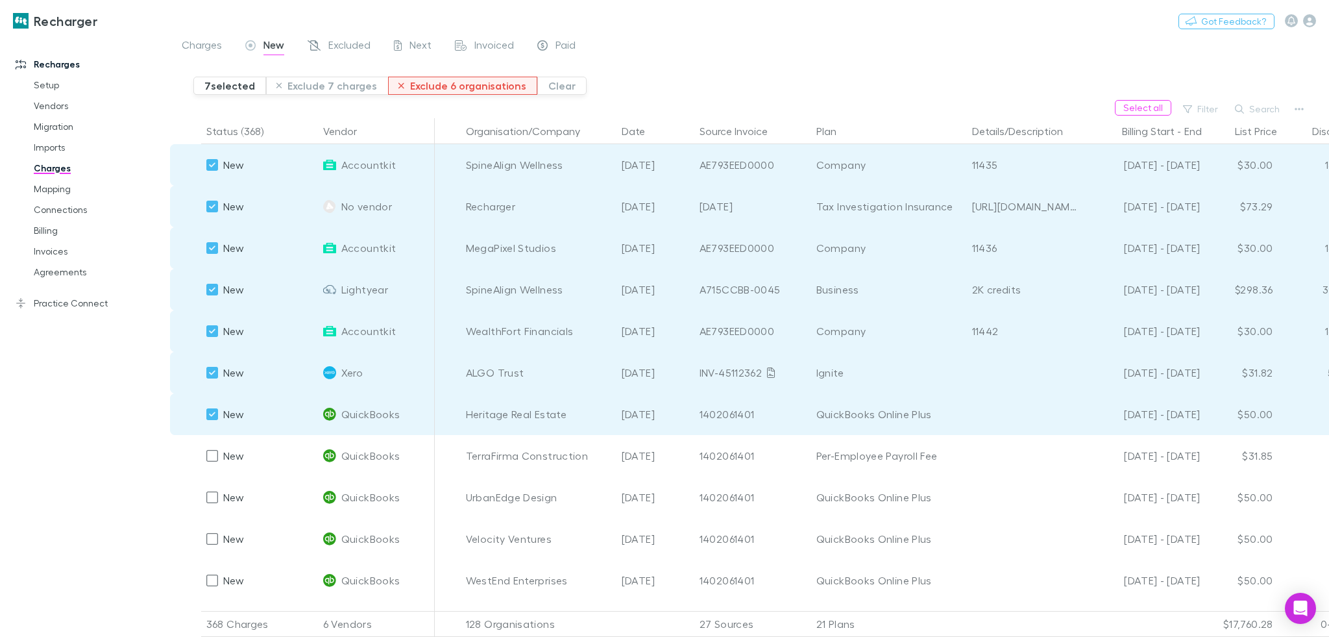
click at [448, 78] on button "Exclude 6 organisations" at bounding box center [462, 86] width 149 height 18
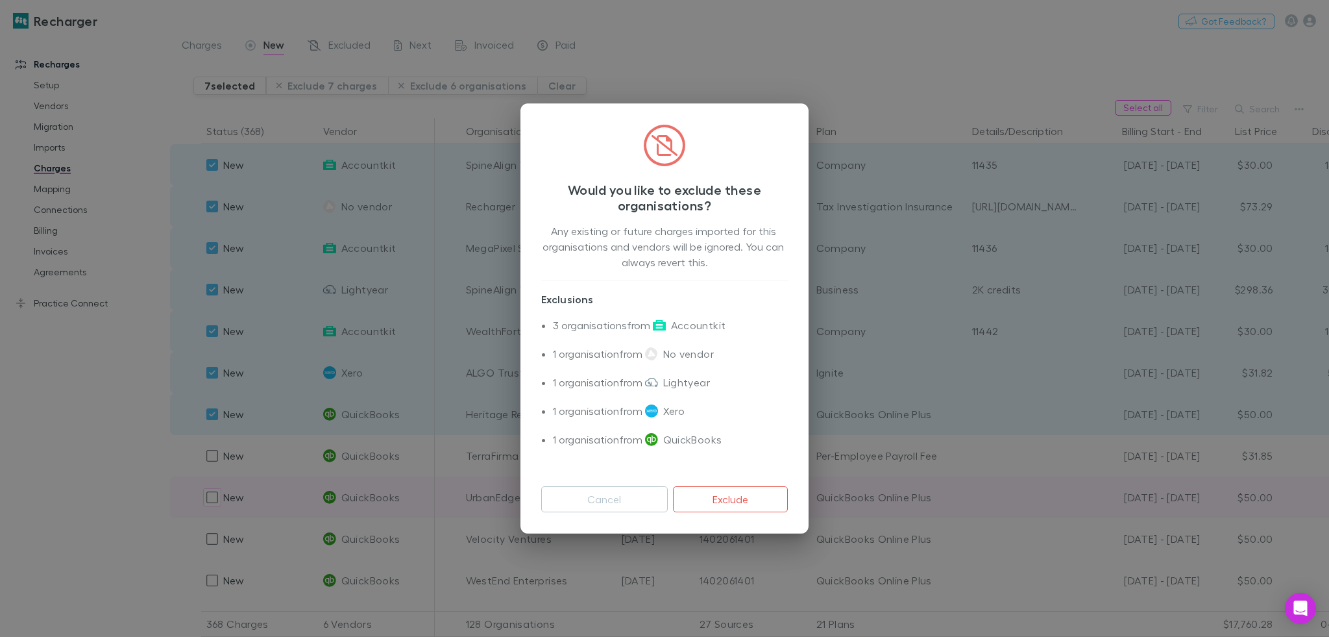
drag, startPoint x: 613, startPoint y: 499, endPoint x: 600, endPoint y: 495, distance: 12.9
click at [599, 491] on button "Cancel" at bounding box center [604, 499] width 127 height 26
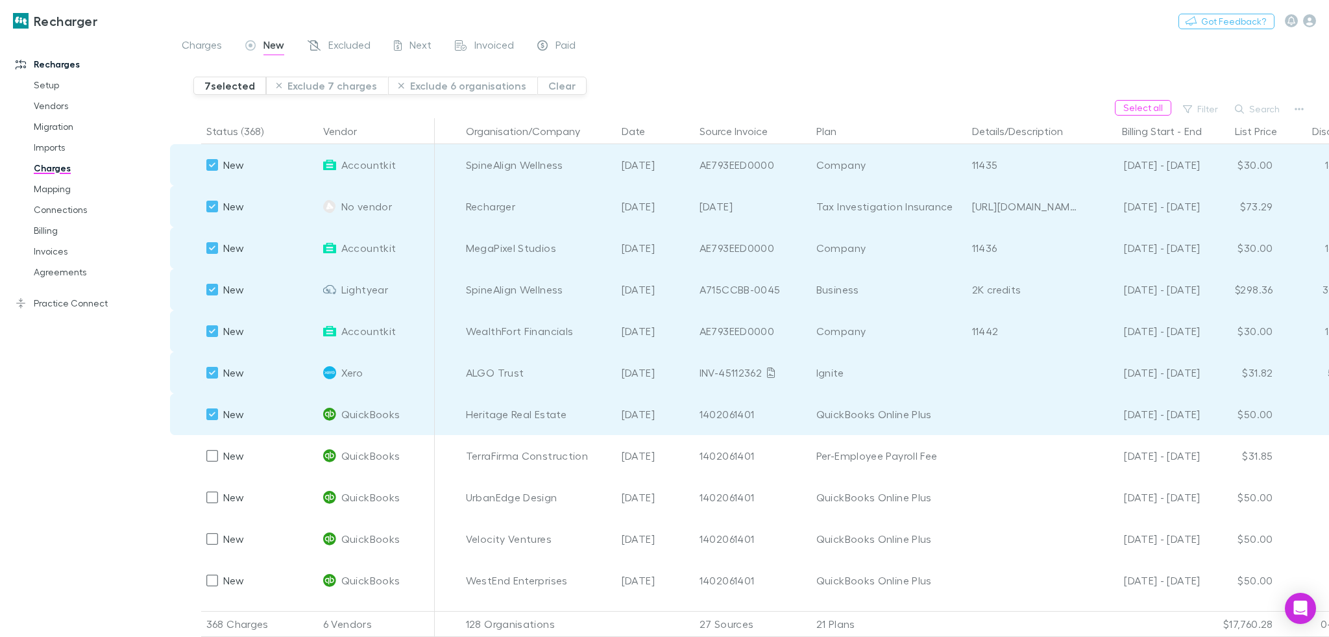
drag, startPoint x: 694, startPoint y: 78, endPoint x: 689, endPoint y: 71, distance: 8.8
click at [689, 71] on div "7 selected Exclude 7 charges Exclude 6 organisations Clear" at bounding box center [761, 80] width 1136 height 39
click at [948, 35] on div "Recharger Switch company Nothing Got Feedback?" at bounding box center [664, 21] width 1329 height 42
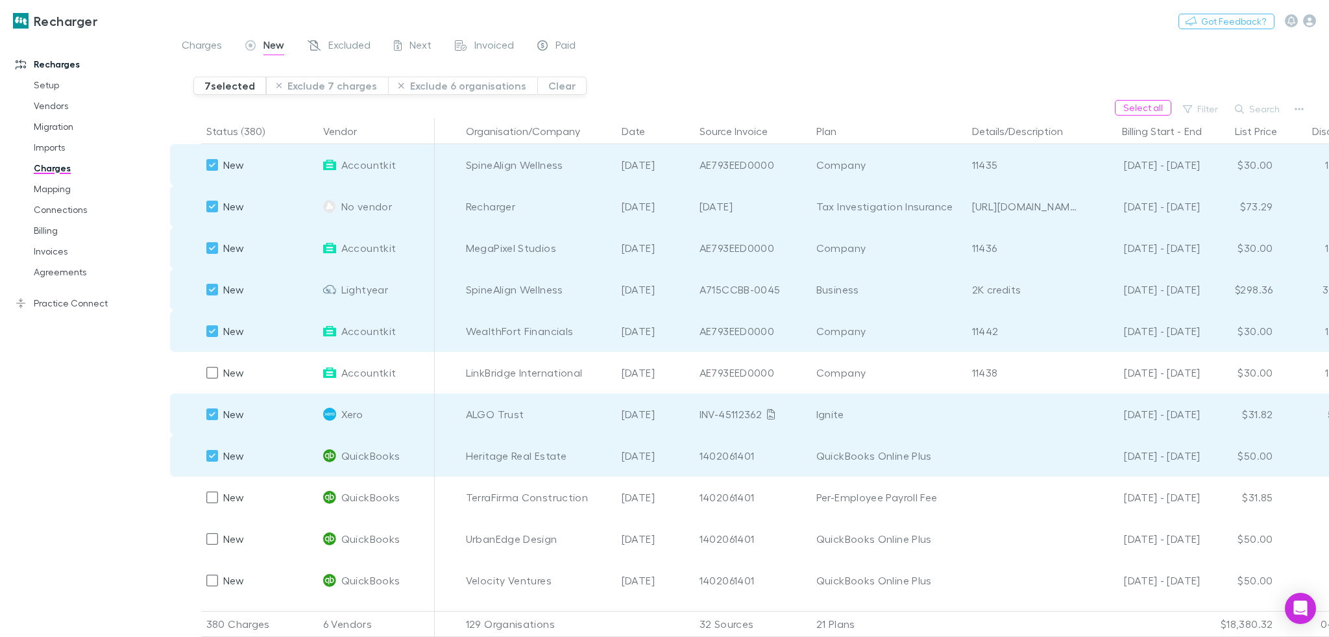
click at [1043, 82] on div "7 selected Exclude 7 charges Exclude 6 organisations Clear" at bounding box center [761, 80] width 1136 height 39
drag, startPoint x: 821, startPoint y: 80, endPoint x: 828, endPoint y: 82, distance: 7.3
click at [822, 79] on div "7 selected Exclude 7 charges Exclude 6 organisations Clear" at bounding box center [761, 80] width 1136 height 39
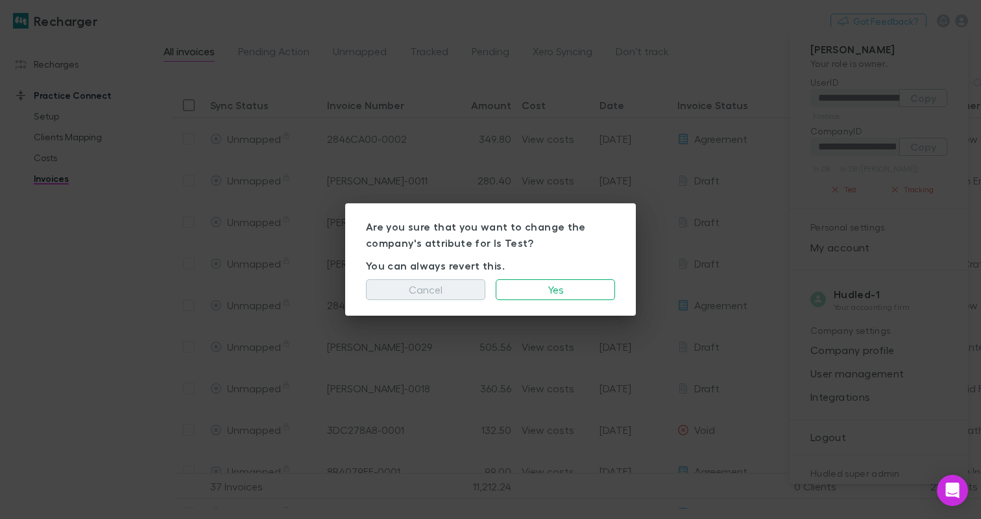
click at [441, 287] on button "Cancel" at bounding box center [425, 289] width 119 height 21
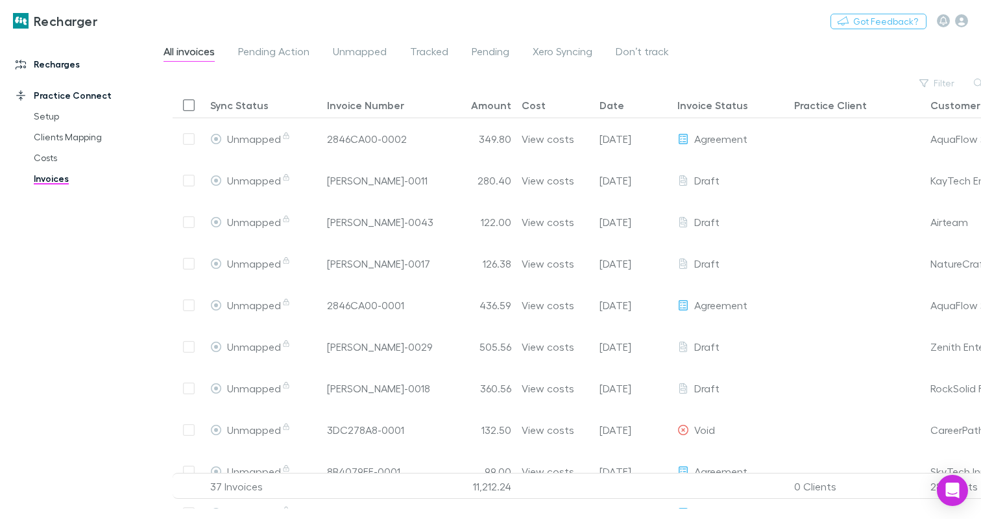
click at [49, 66] on link "Recharges" at bounding box center [86, 64] width 167 height 21
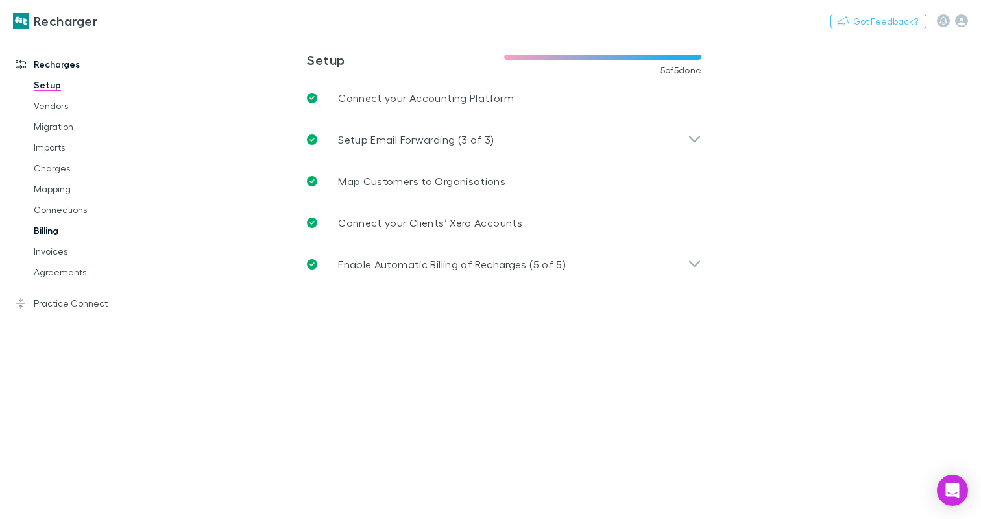
click at [59, 226] on link "Billing" at bounding box center [95, 230] width 149 height 21
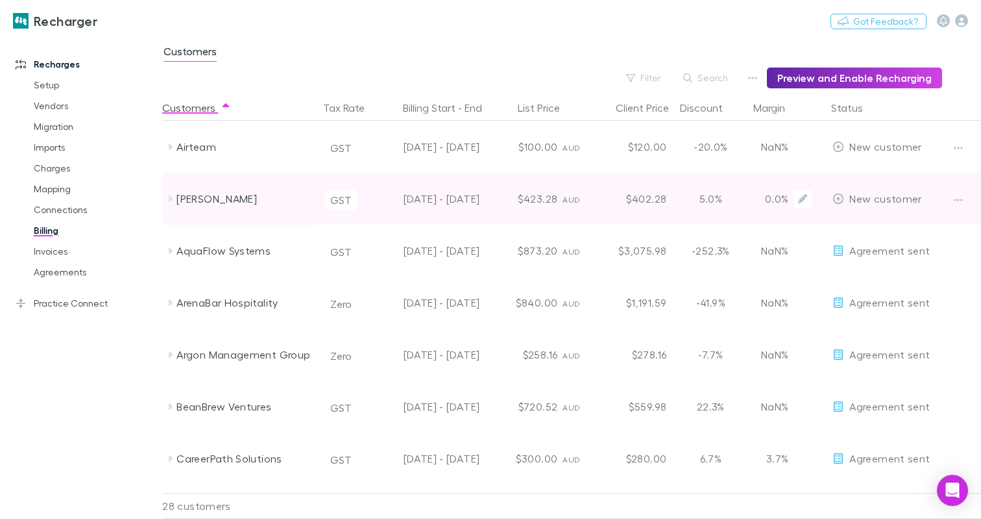
click at [337, 190] on button "GST" at bounding box center [341, 200] width 33 height 21
